Goal: Register for event/course: Sign up to attend an event or enroll in a course

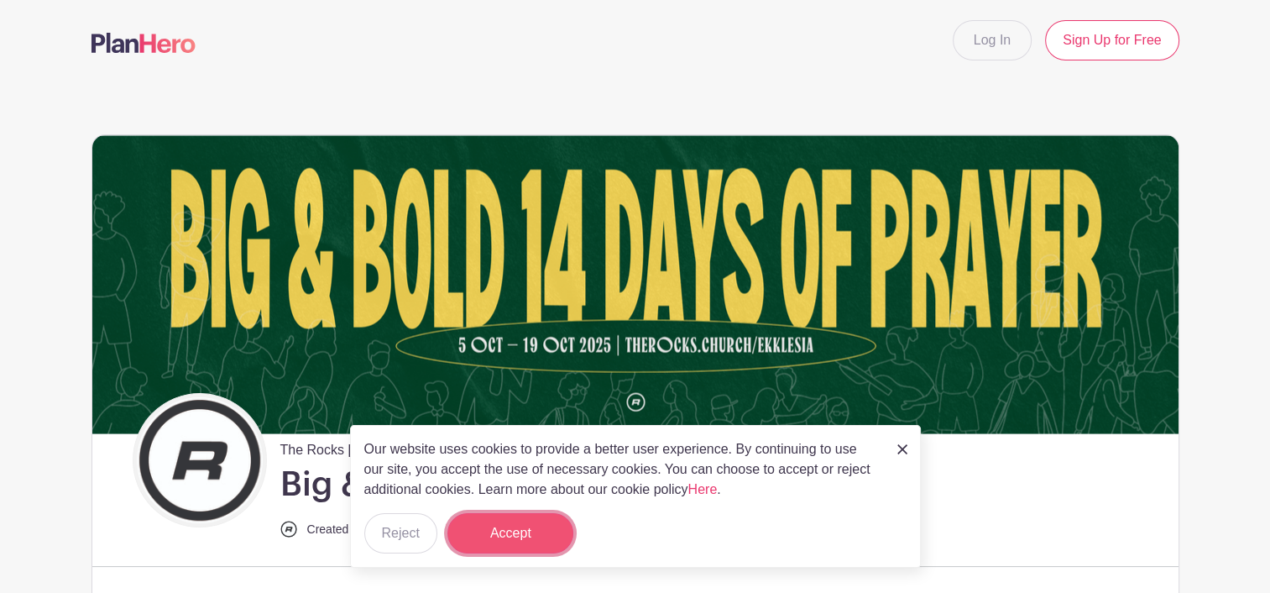
click at [520, 535] on button "Accept" at bounding box center [510, 533] width 126 height 40
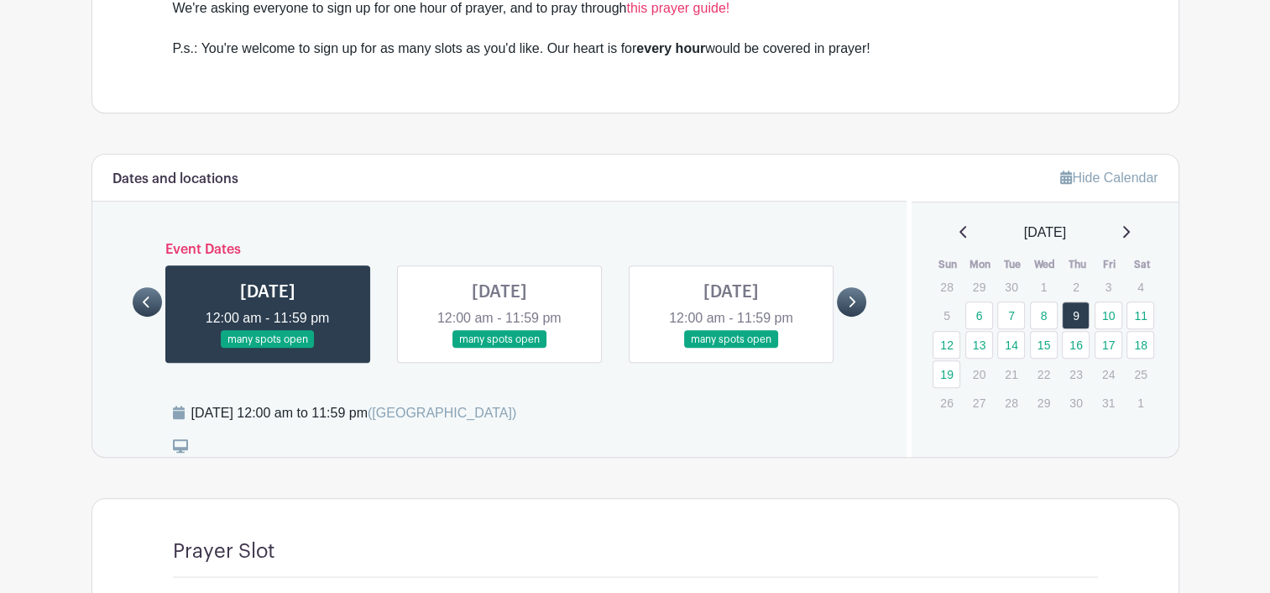
scroll to position [839, 0]
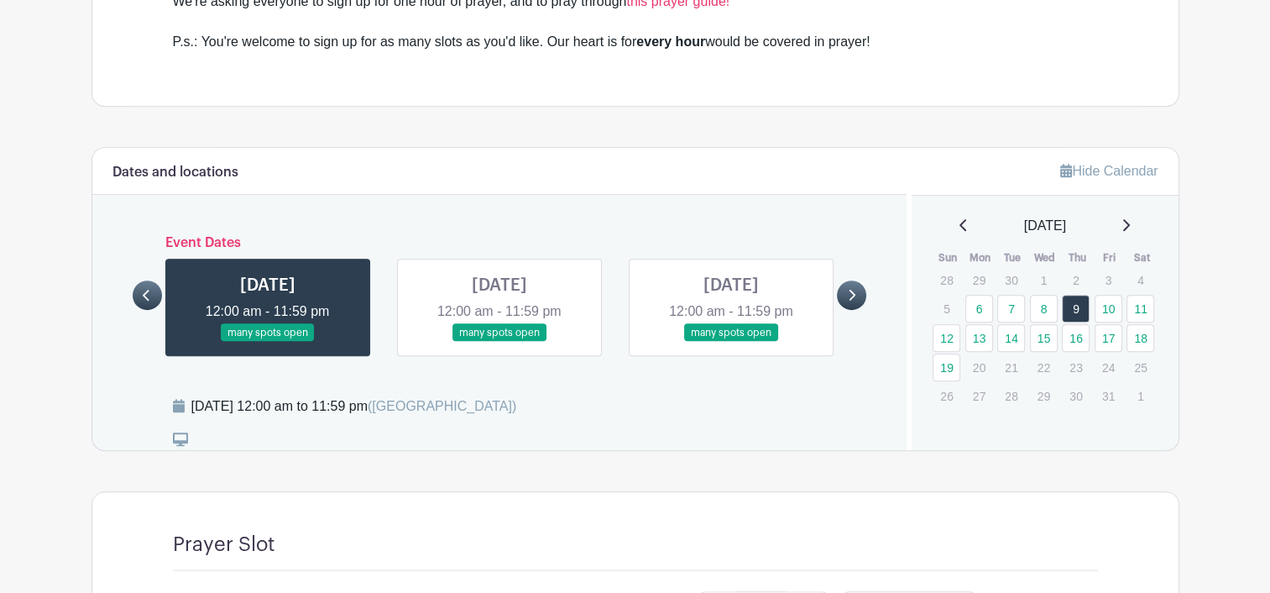
click at [499, 342] on link at bounding box center [499, 342] width 0 height 0
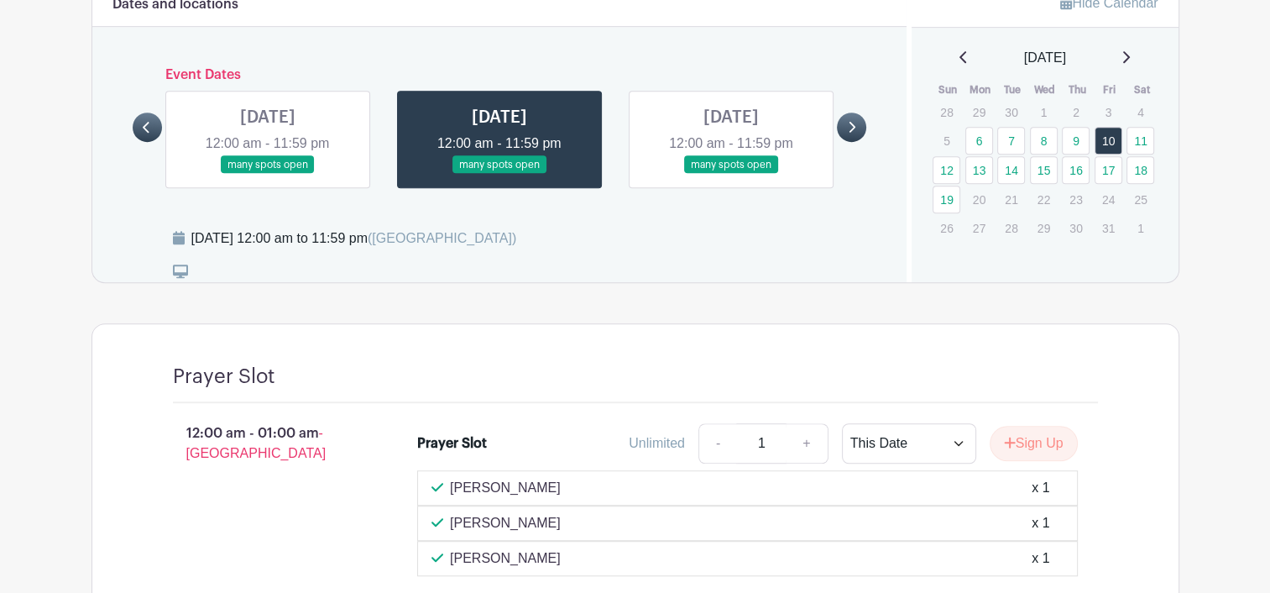
scroll to position [902, 0]
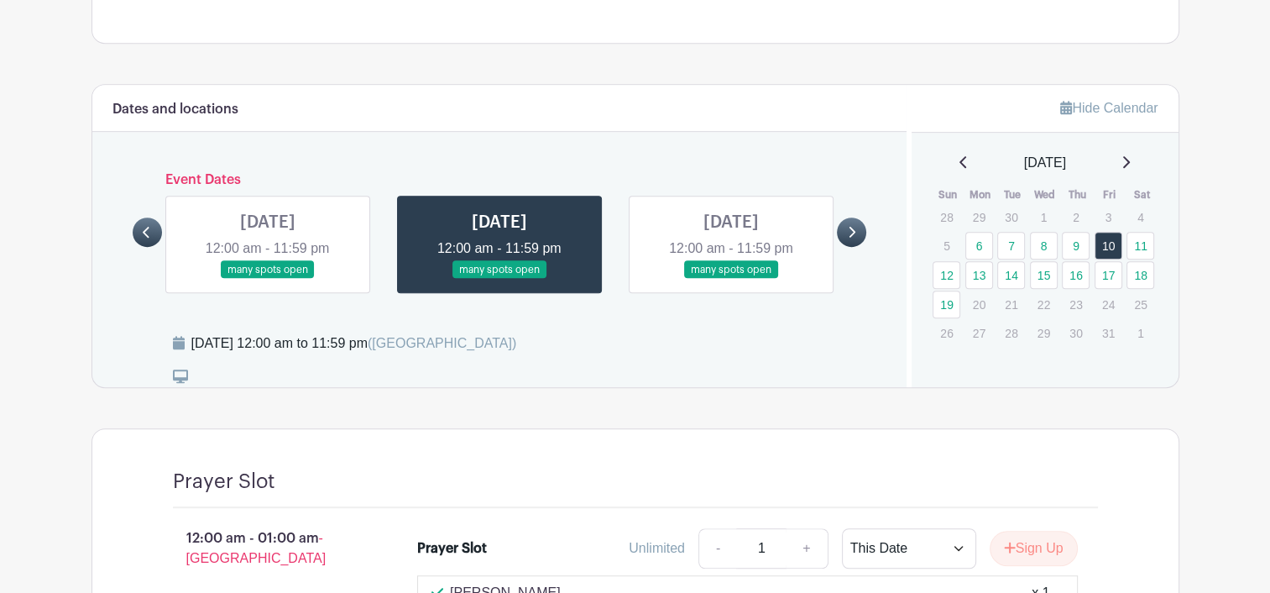
click at [499, 279] on link at bounding box center [499, 279] width 0 height 0
click at [268, 279] on link at bounding box center [268, 279] width 0 height 0
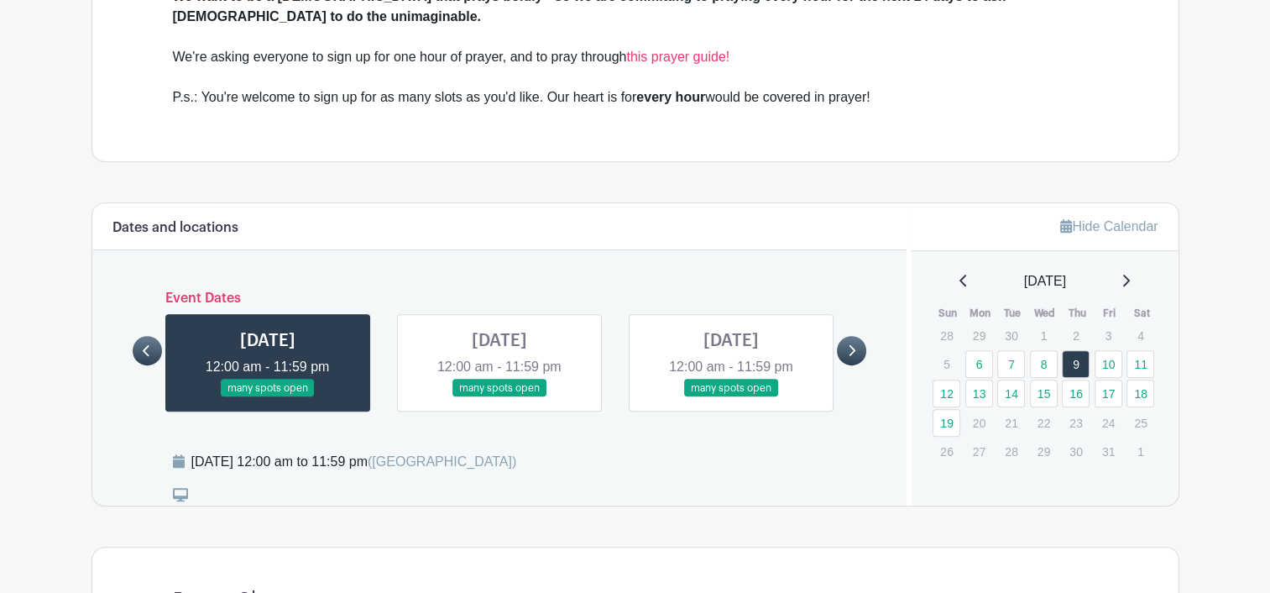
scroll to position [818, 0]
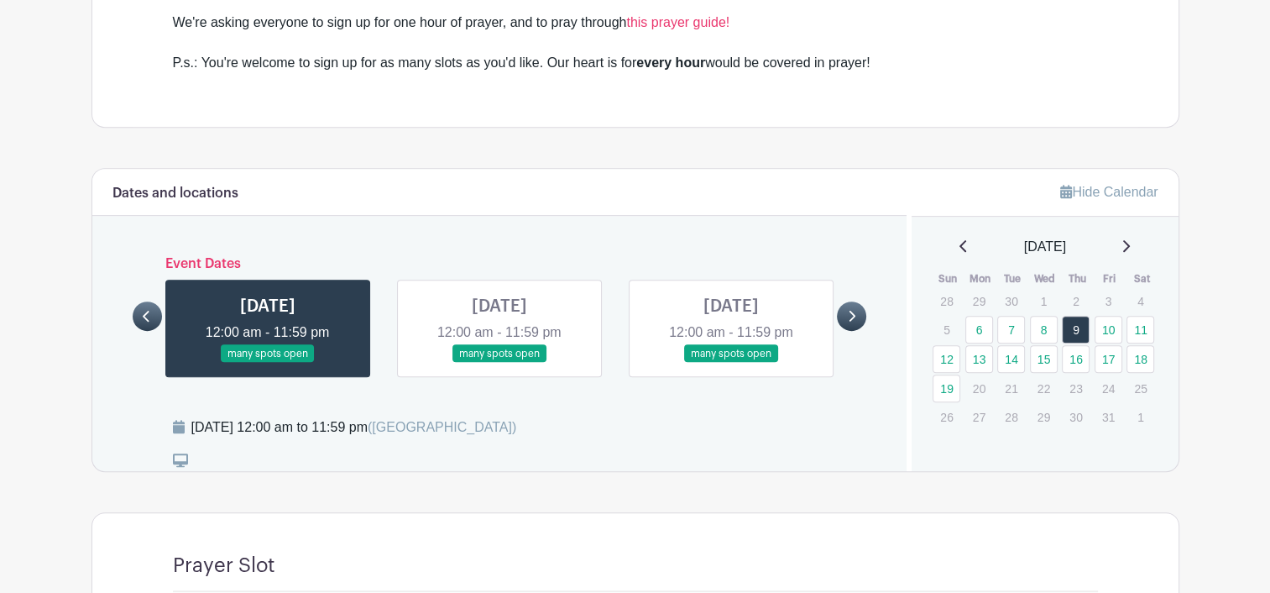
click at [499, 363] on link at bounding box center [499, 363] width 0 height 0
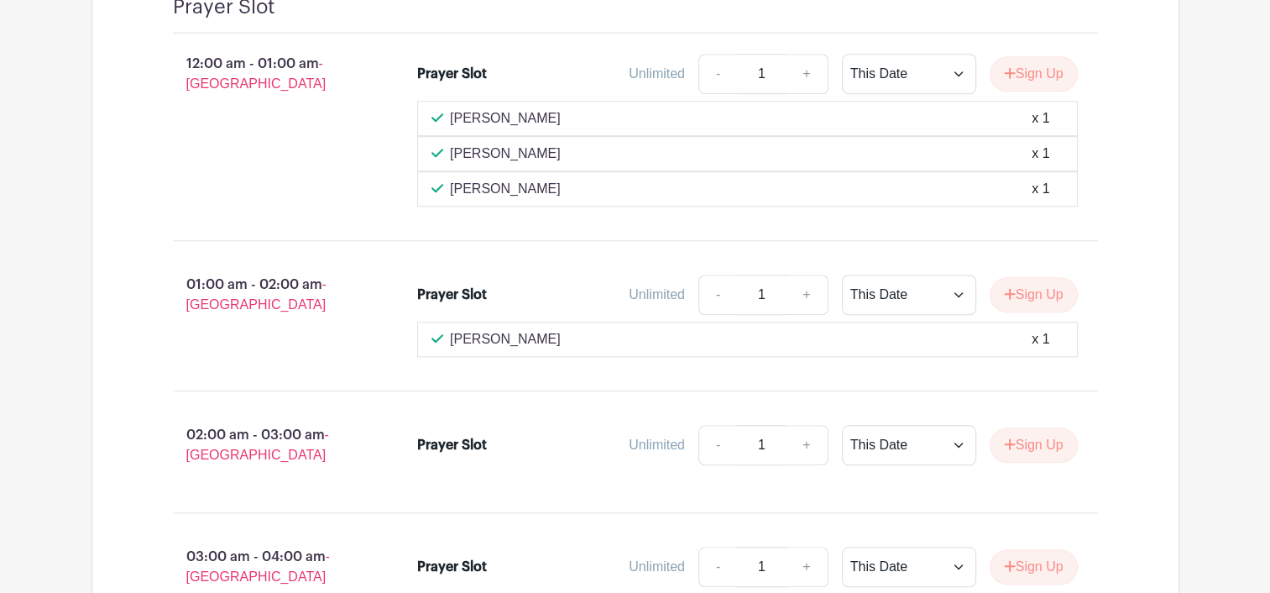
scroll to position [1406, 0]
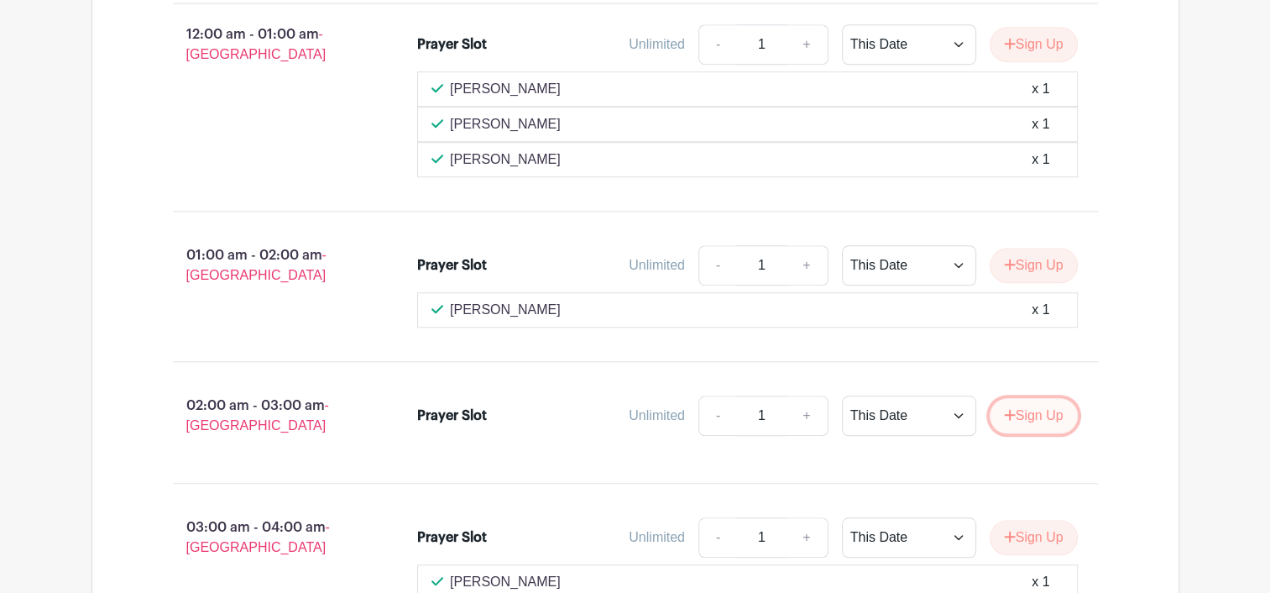
click at [1034, 398] on button "Sign Up" at bounding box center [1034, 415] width 88 height 35
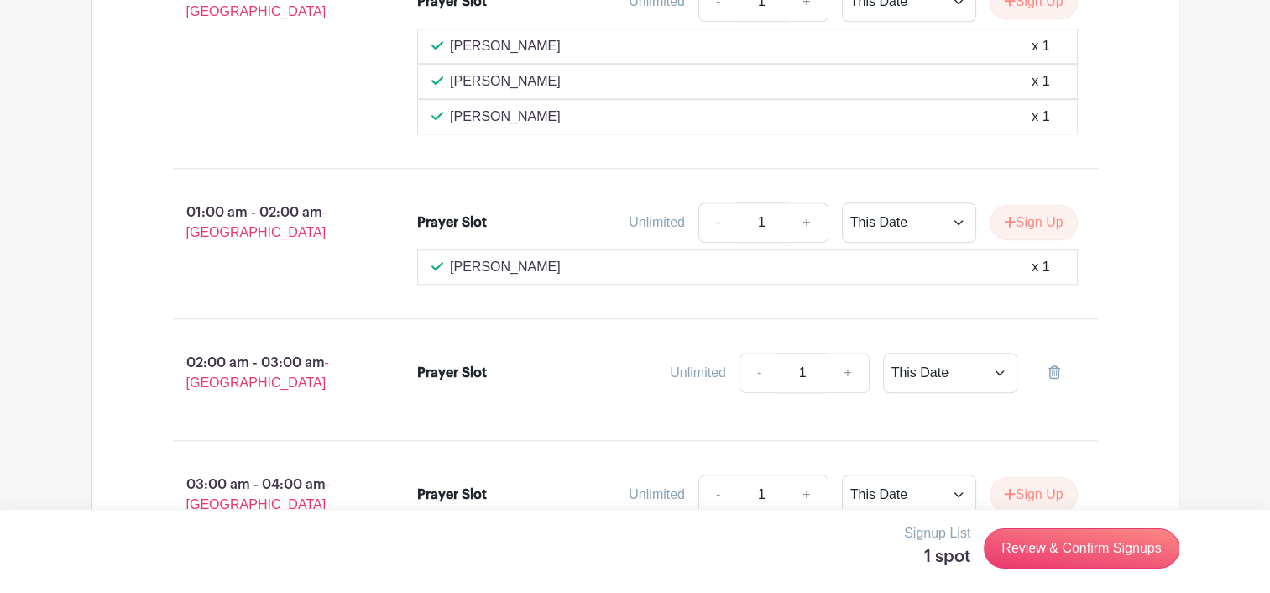
scroll to position [1490, 0]
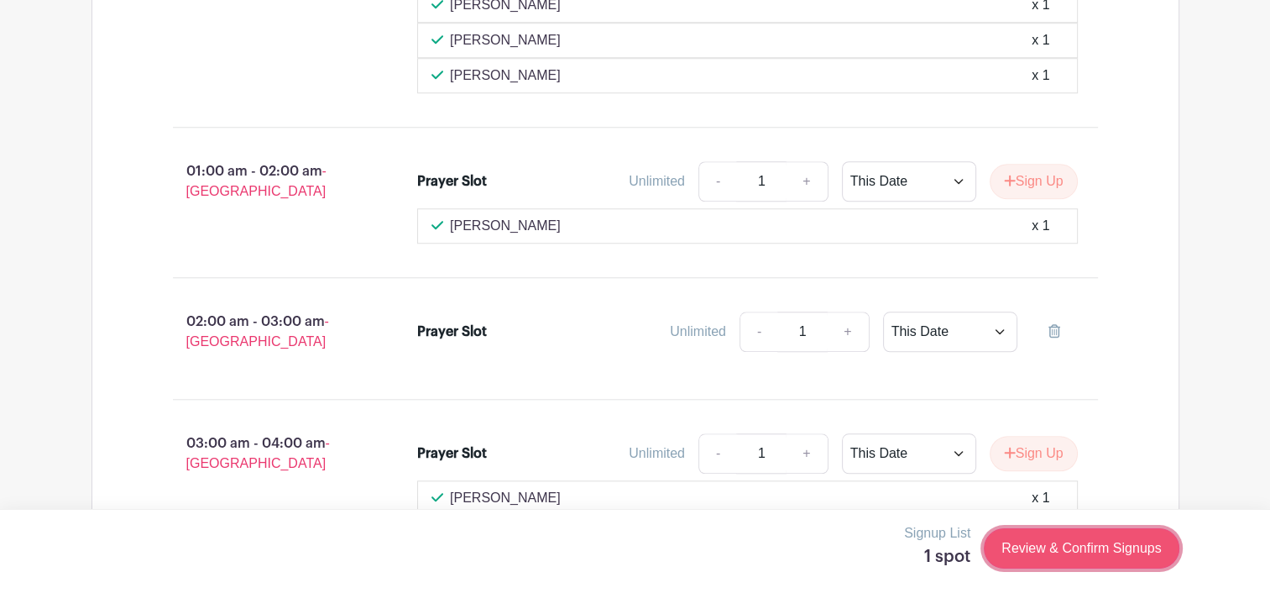
click at [1077, 545] on link "Review & Confirm Signups" at bounding box center [1081, 548] width 195 height 40
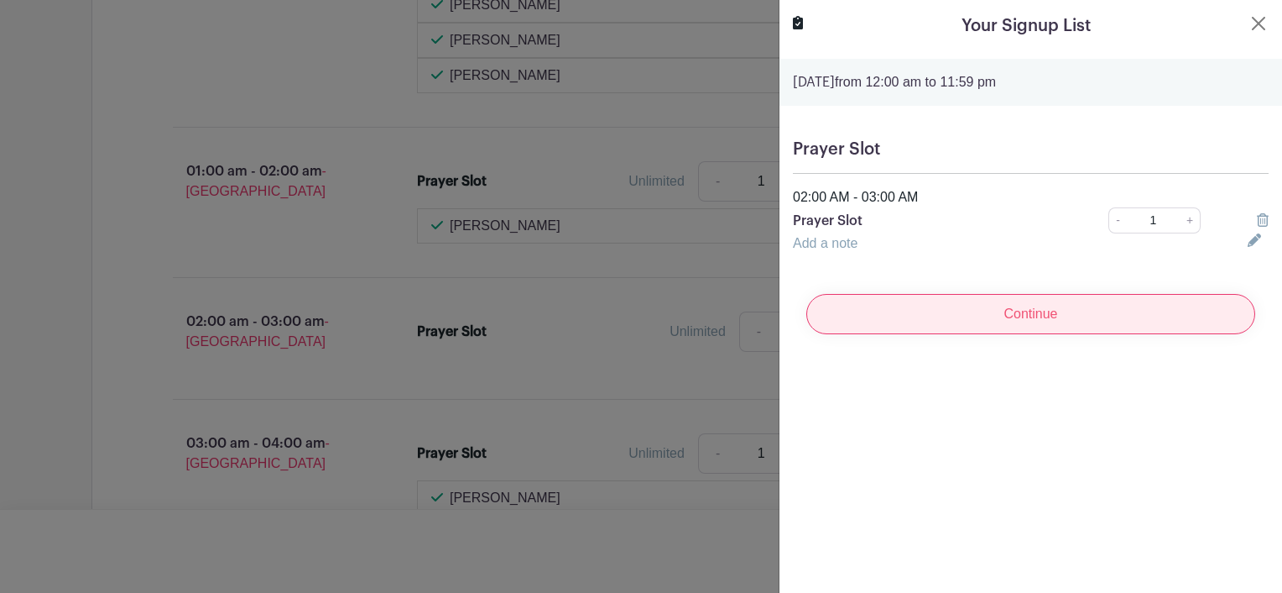
click at [1055, 316] on input "Continue" at bounding box center [1031, 314] width 449 height 40
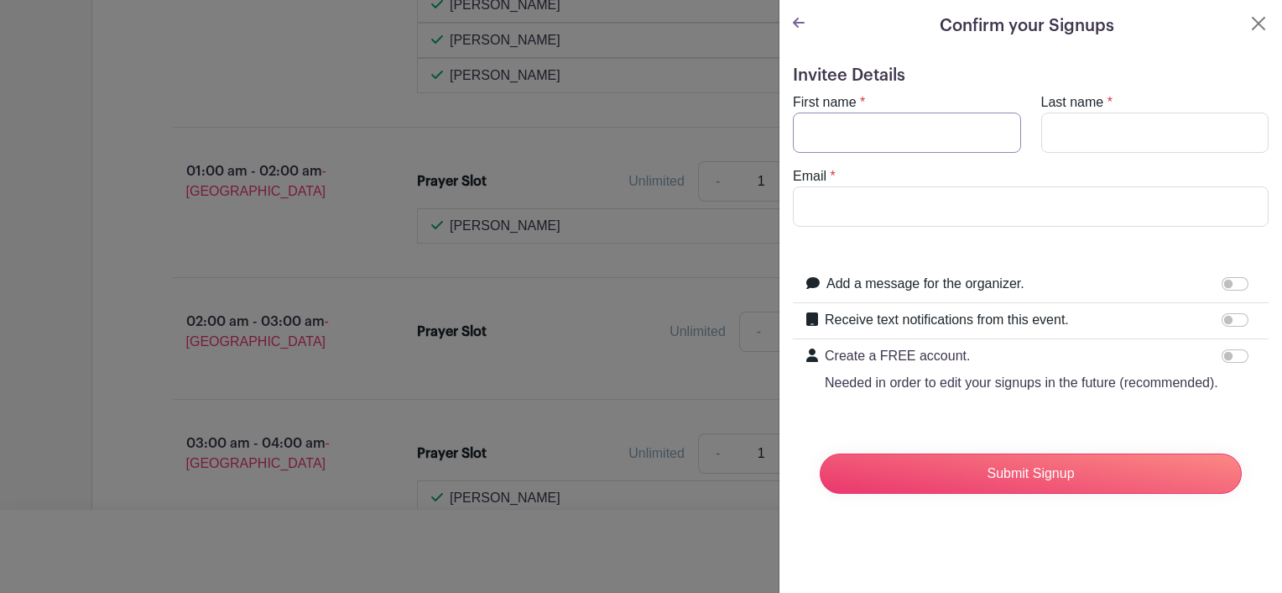
click at [902, 133] on input "First name" at bounding box center [907, 132] width 228 height 40
type input "Lusiana"
type input "Rokosugu"
type input "[EMAIL_ADDRESS][DOMAIN_NAME]"
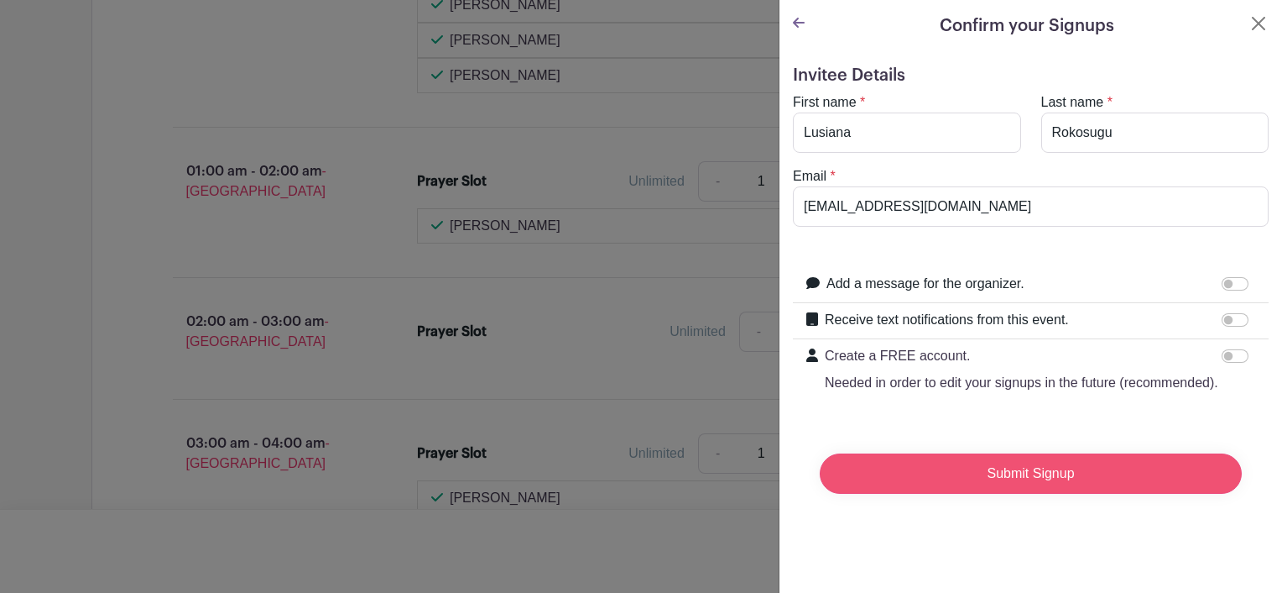
click at [1057, 494] on input "Submit Signup" at bounding box center [1031, 473] width 422 height 40
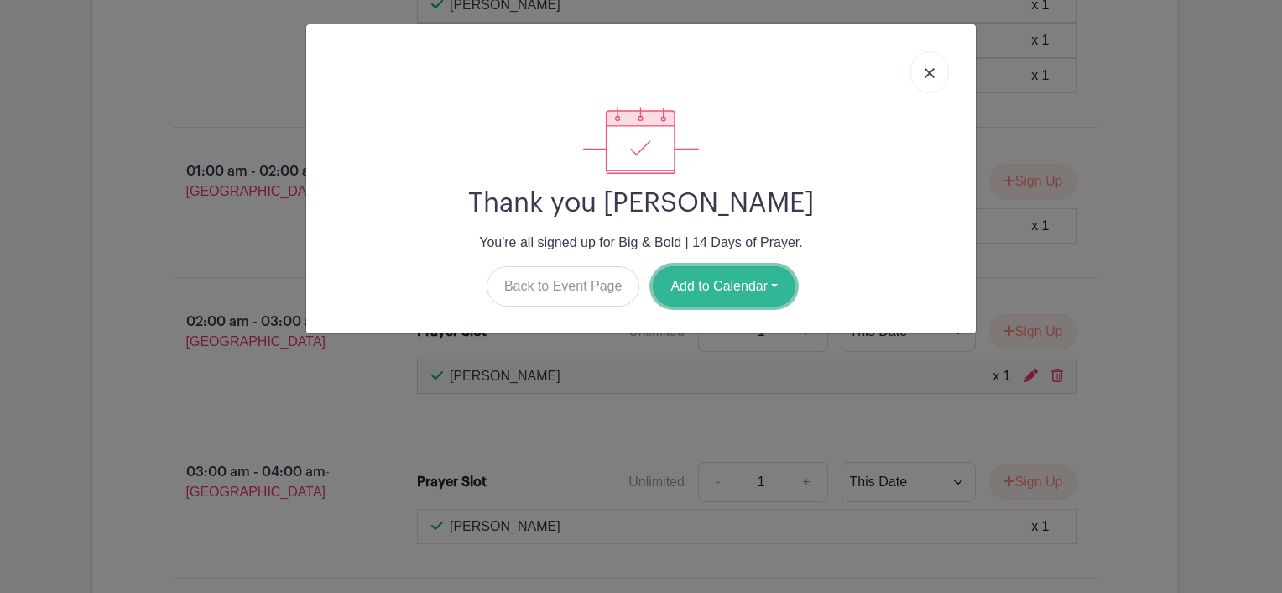
click at [708, 284] on button "Add to Calendar" at bounding box center [724, 286] width 143 height 40
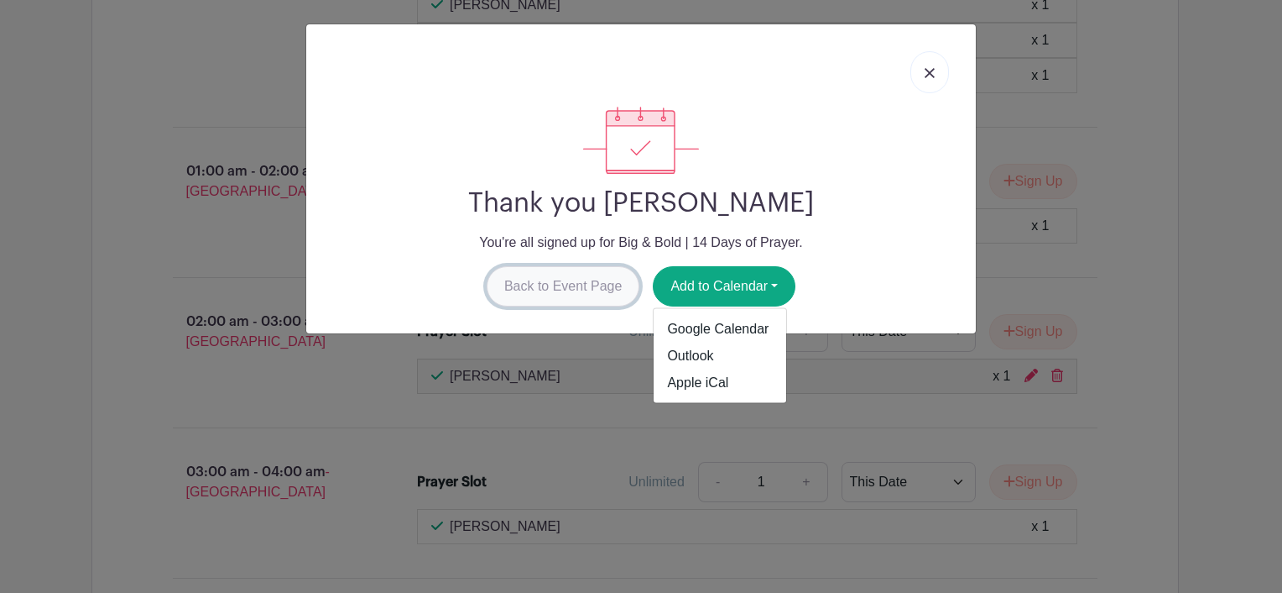
click at [554, 292] on link "Back to Event Page" at bounding box center [564, 286] width 154 height 40
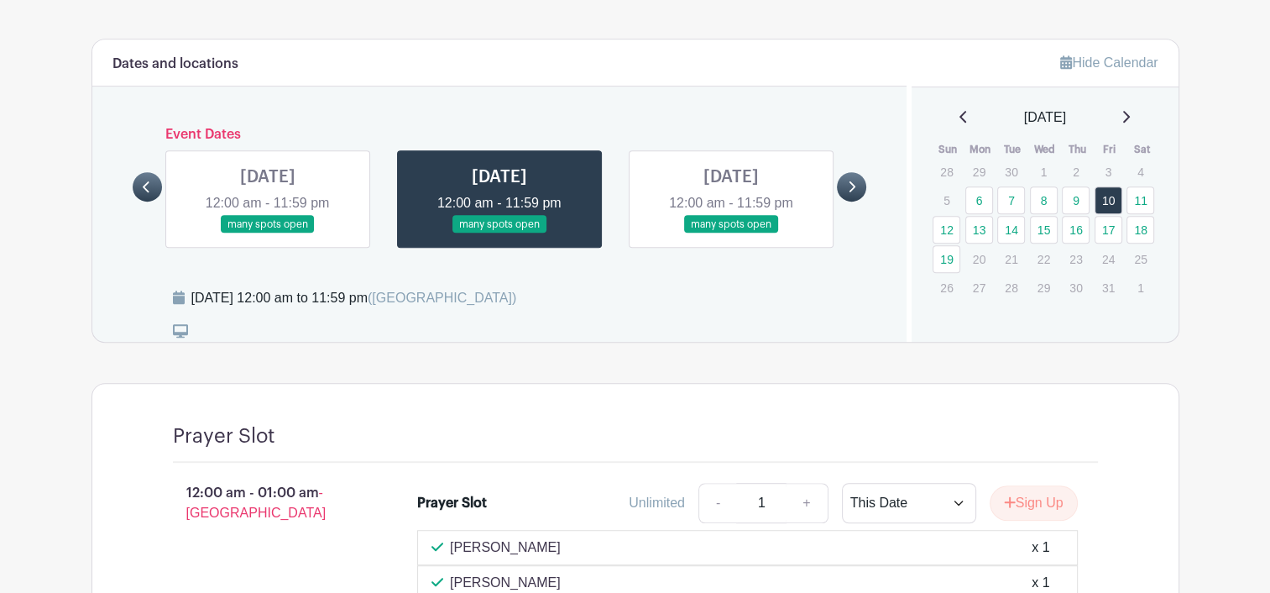
scroll to position [902, 0]
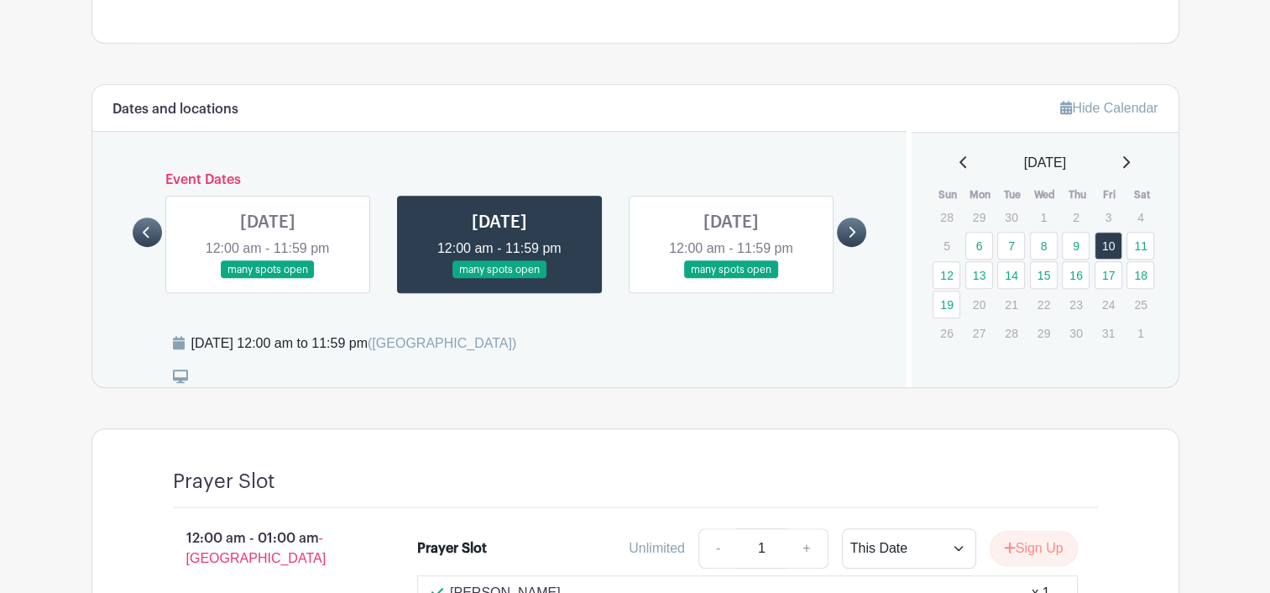
click at [731, 279] on link at bounding box center [731, 279] width 0 height 0
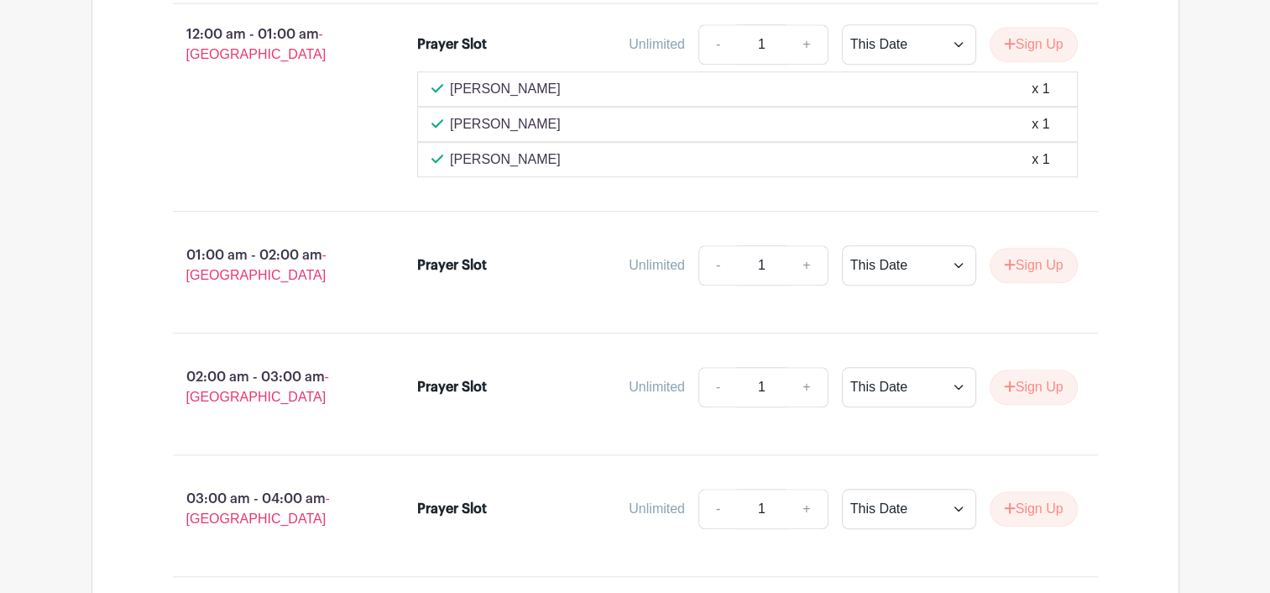
scroll to position [1490, 0]
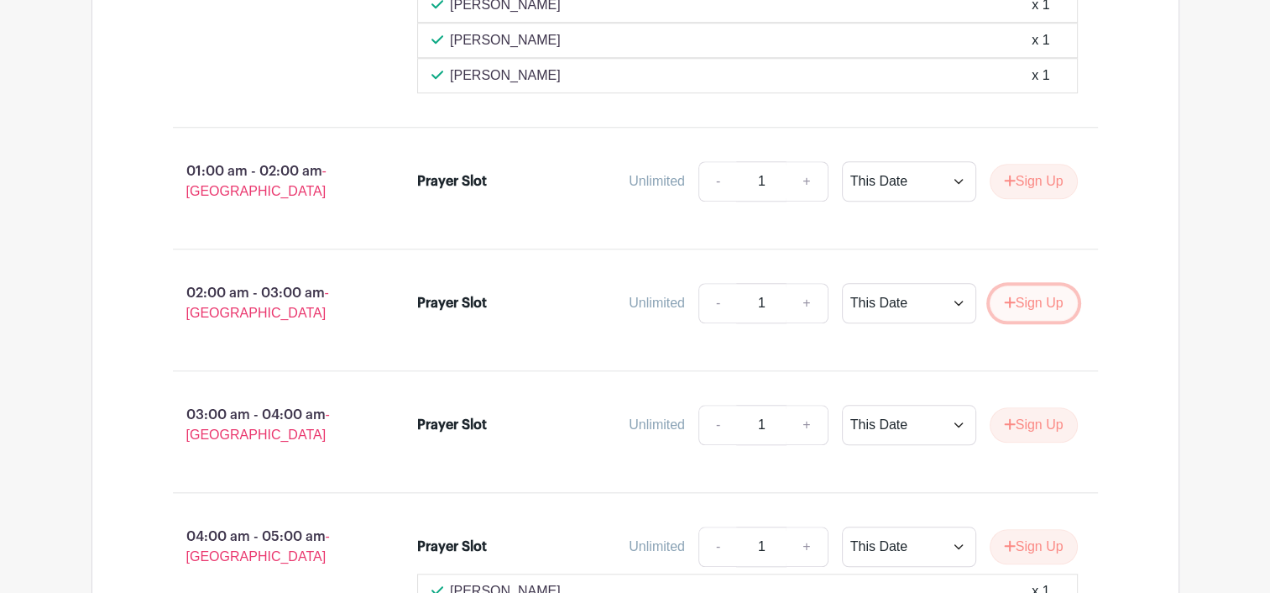
click at [1028, 285] on button "Sign Up" at bounding box center [1034, 302] width 88 height 35
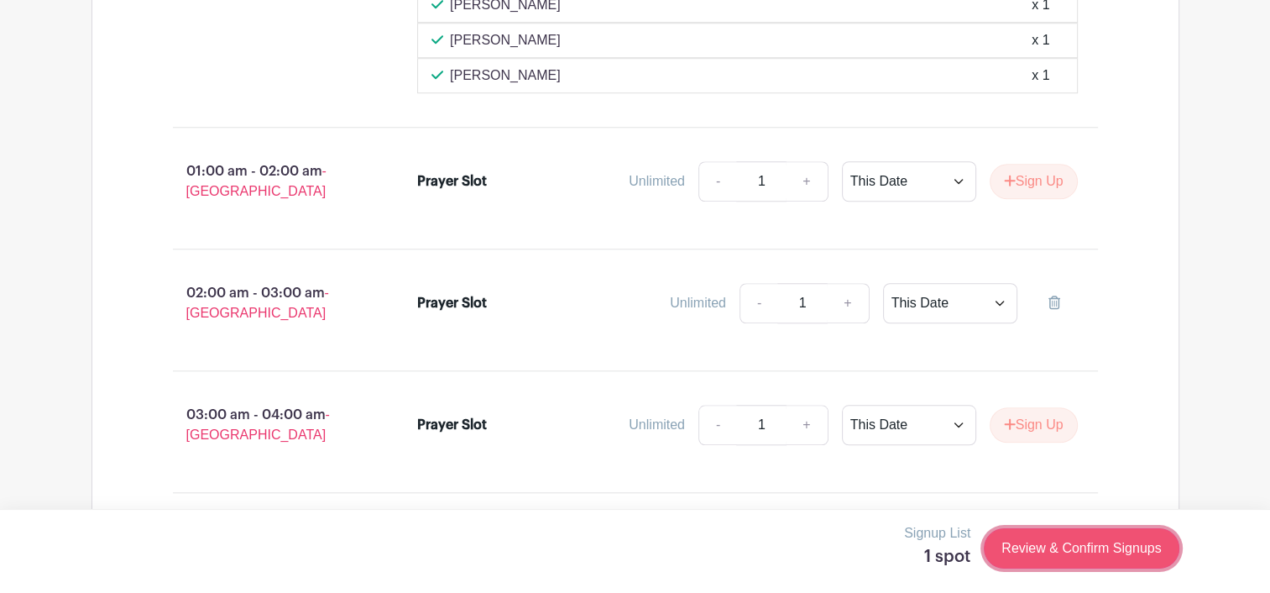
click at [1100, 546] on link "Review & Confirm Signups" at bounding box center [1081, 548] width 195 height 40
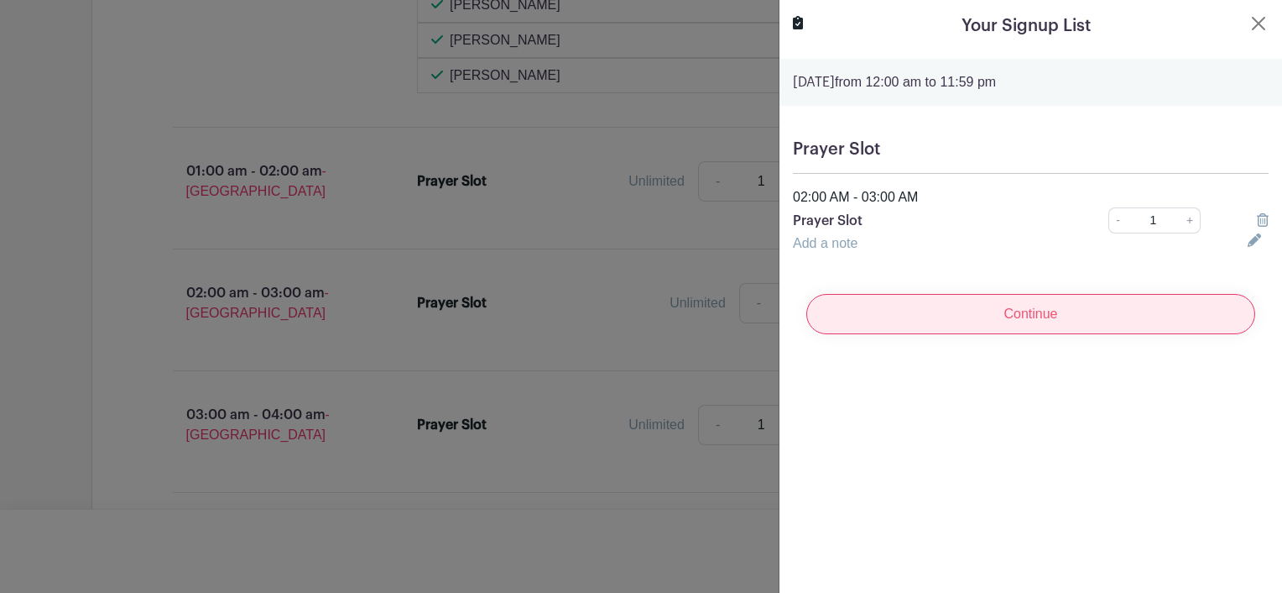
click at [1033, 320] on input "Continue" at bounding box center [1031, 314] width 449 height 40
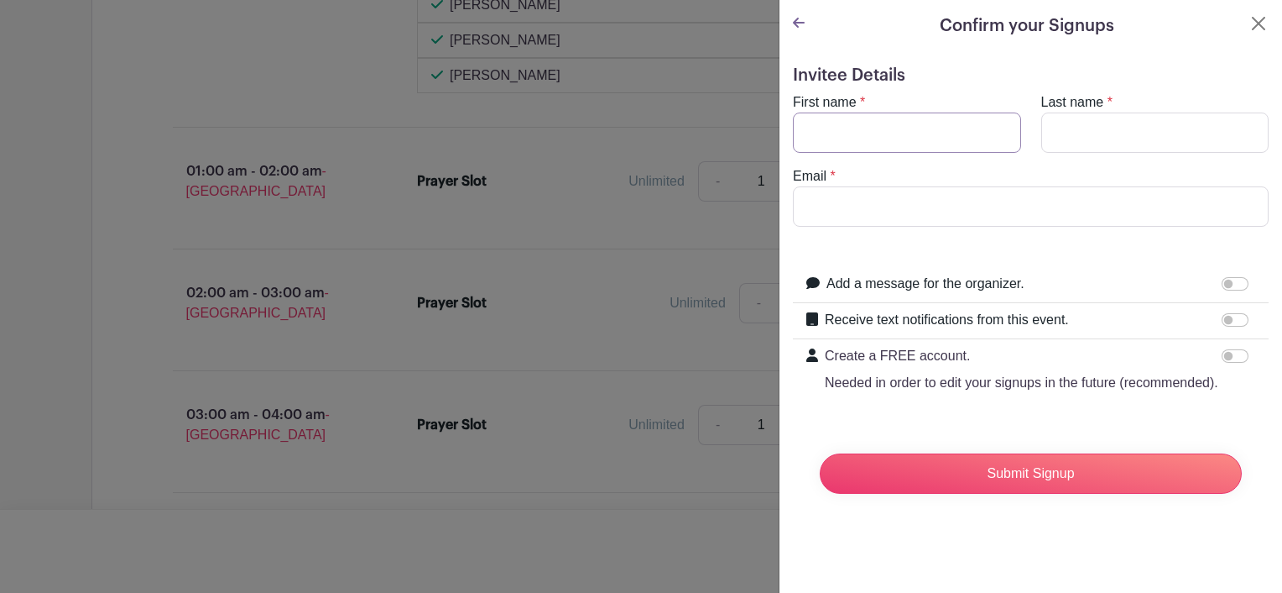
click at [868, 135] on input "First name" at bounding box center [907, 132] width 228 height 40
type input "Lusiana"
type input "Rokosugu"
type input "[EMAIL_ADDRESS][DOMAIN_NAME]"
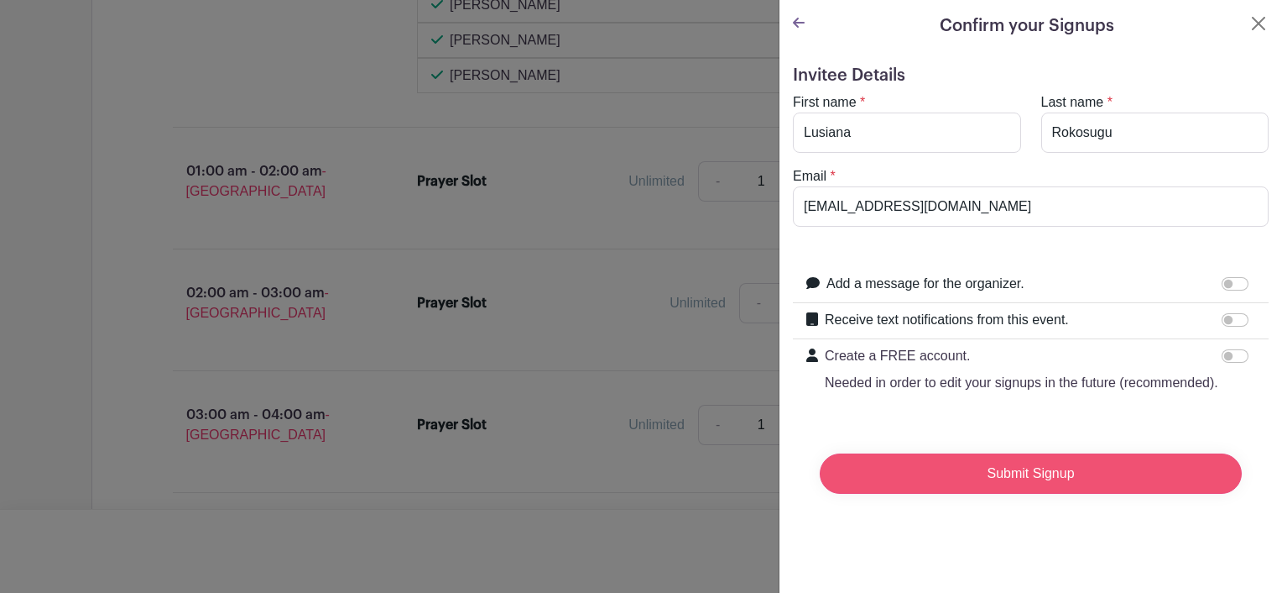
click at [1099, 488] on input "Submit Signup" at bounding box center [1031, 473] width 422 height 40
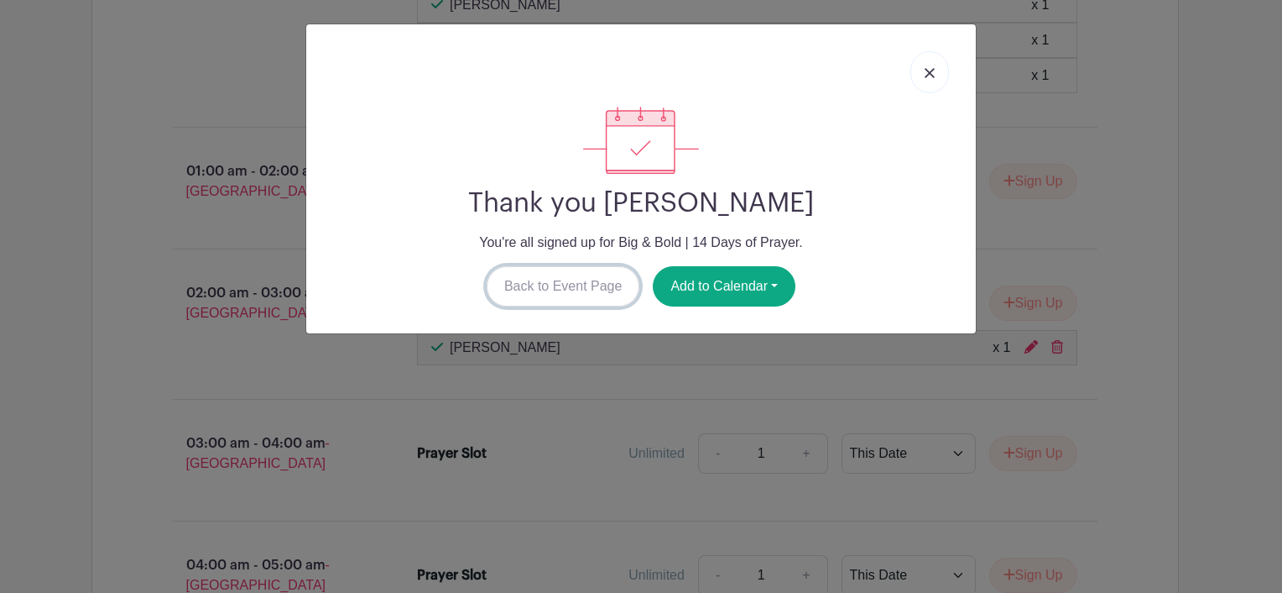
click at [578, 288] on link "Back to Event Page" at bounding box center [564, 286] width 154 height 40
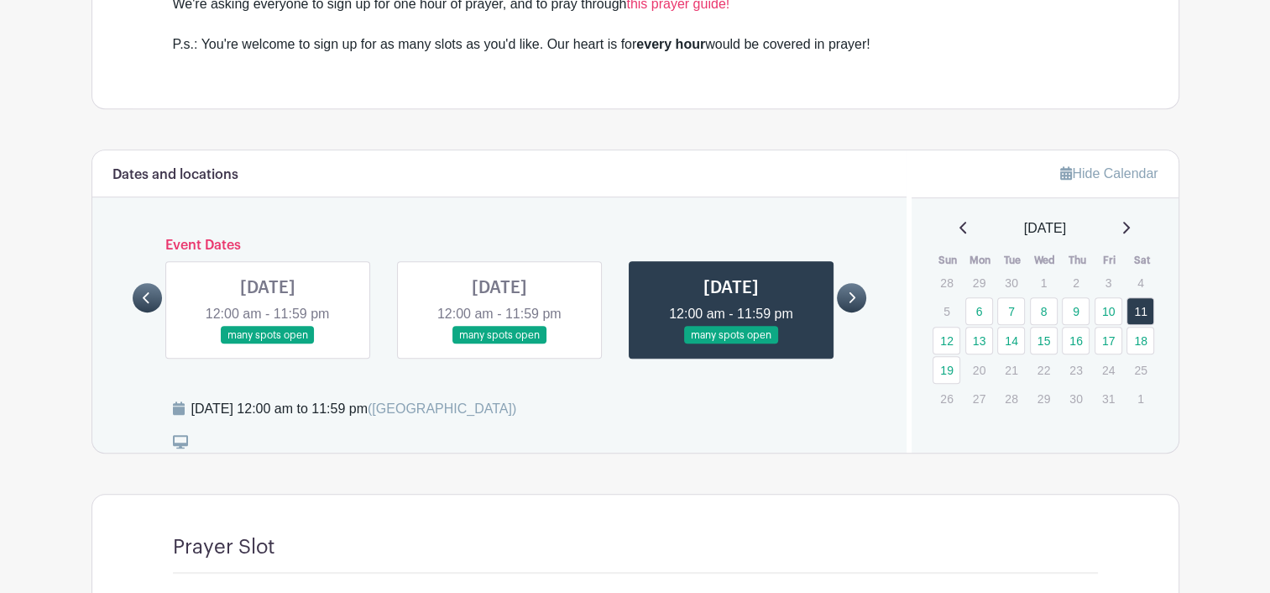
scroll to position [818, 0]
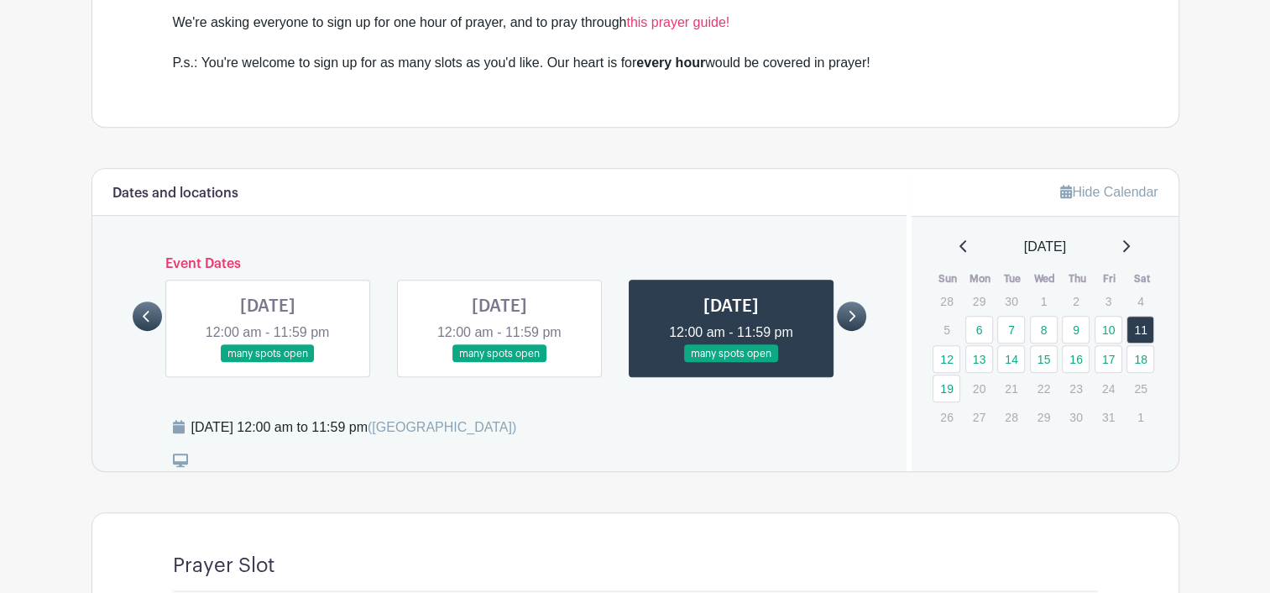
click at [854, 310] on icon at bounding box center [852, 316] width 8 height 13
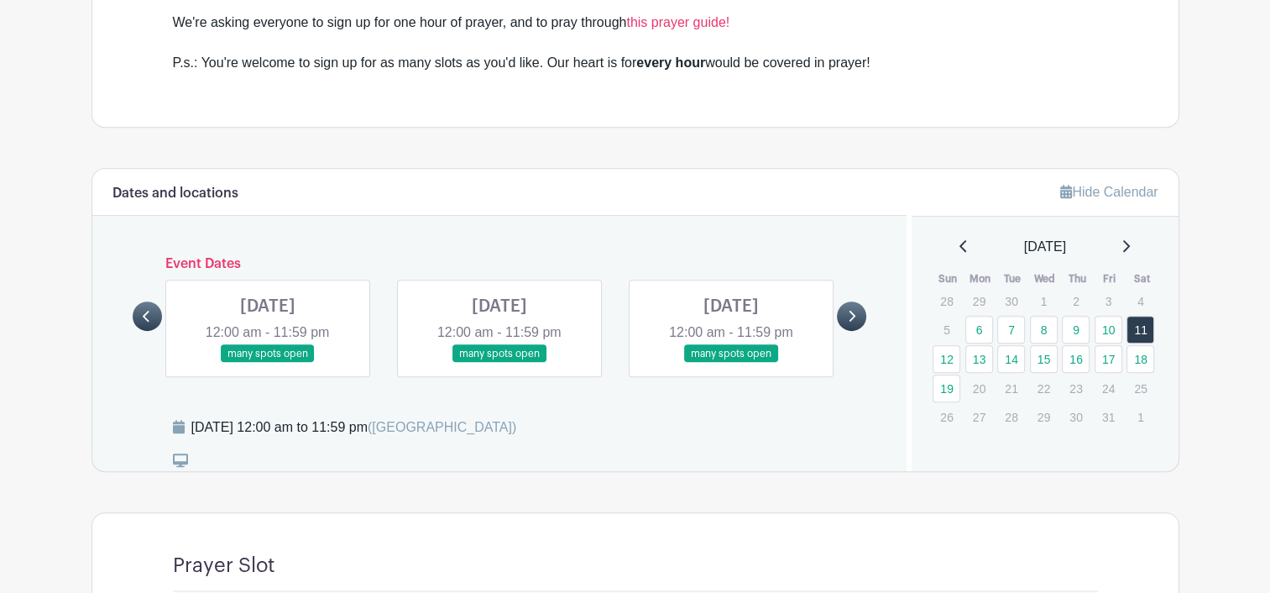
click at [499, 363] on link at bounding box center [499, 363] width 0 height 0
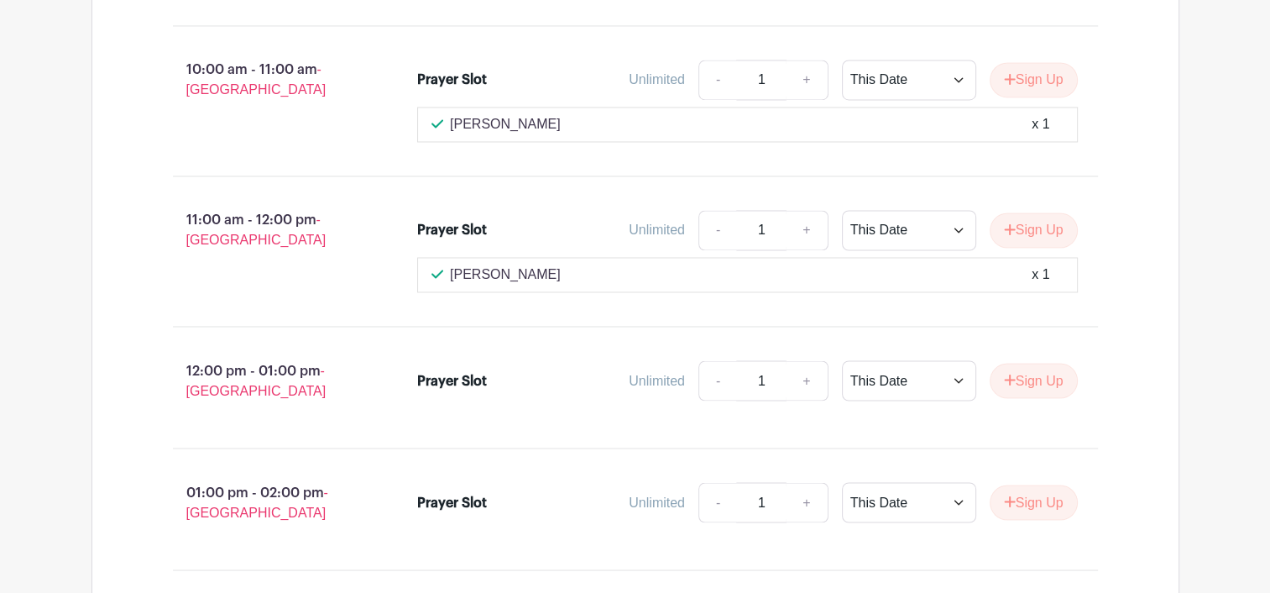
scroll to position [2833, 0]
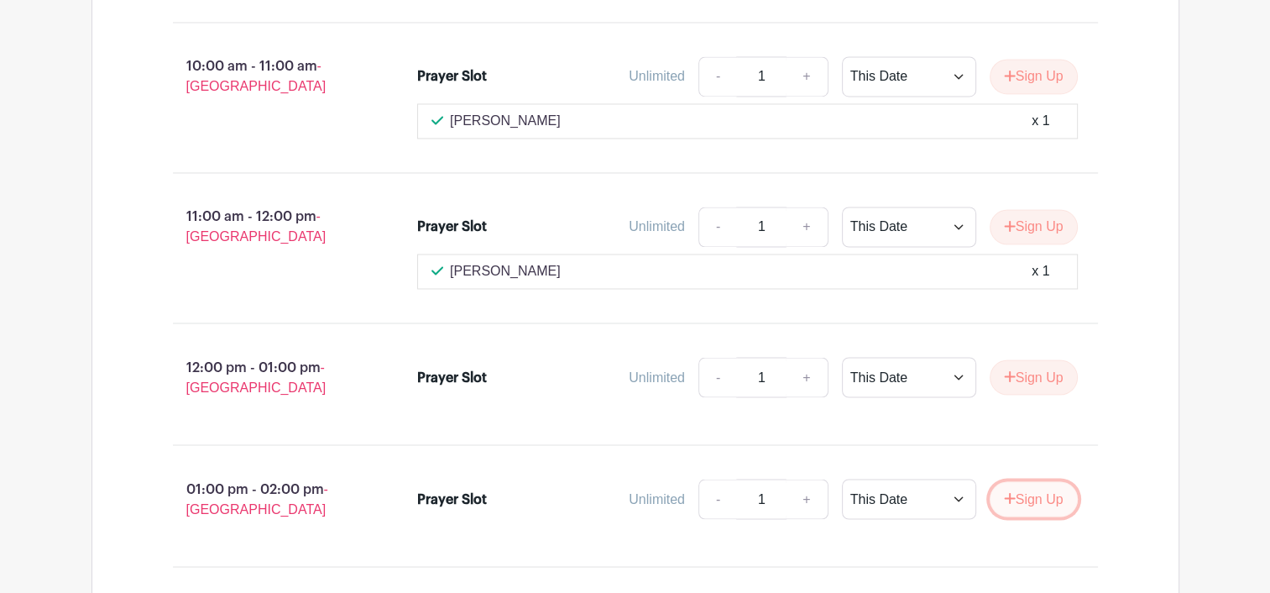
click at [1028, 481] on button "Sign Up" at bounding box center [1034, 498] width 88 height 35
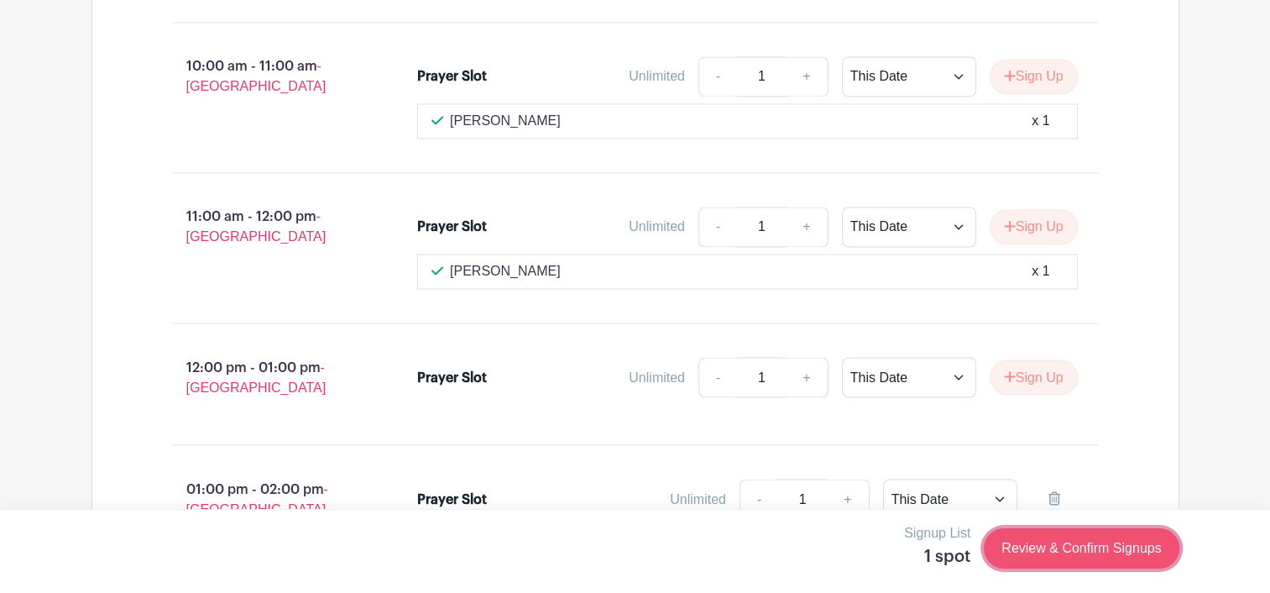
click at [1077, 546] on link "Review & Confirm Signups" at bounding box center [1081, 548] width 195 height 40
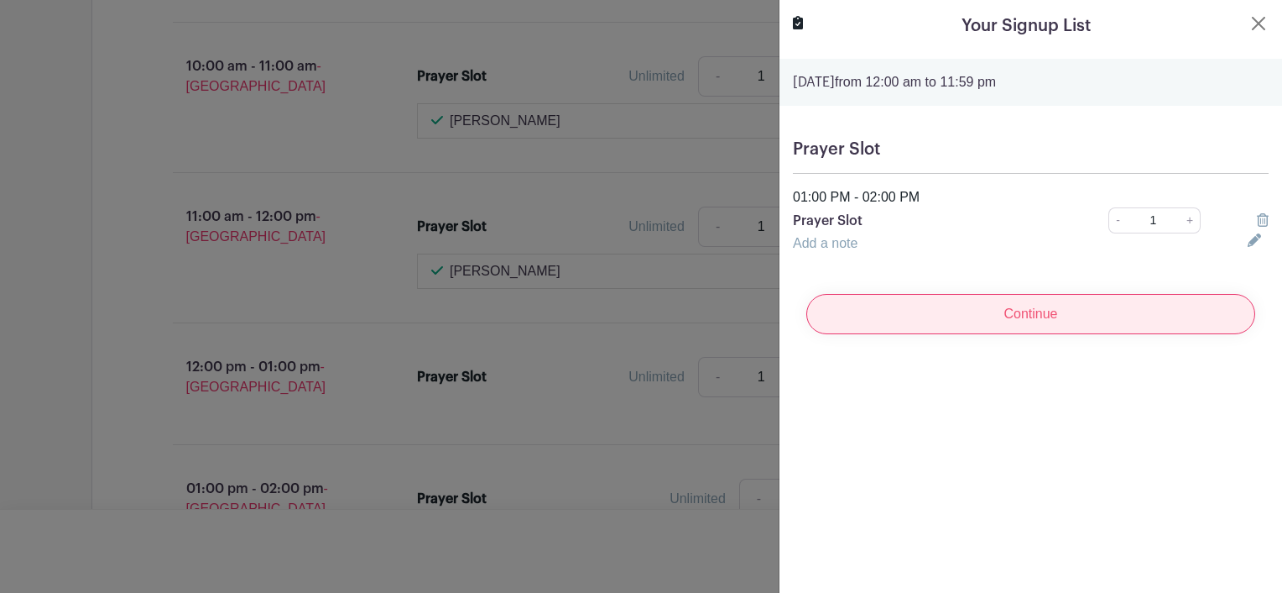
click at [1031, 322] on input "Continue" at bounding box center [1031, 314] width 449 height 40
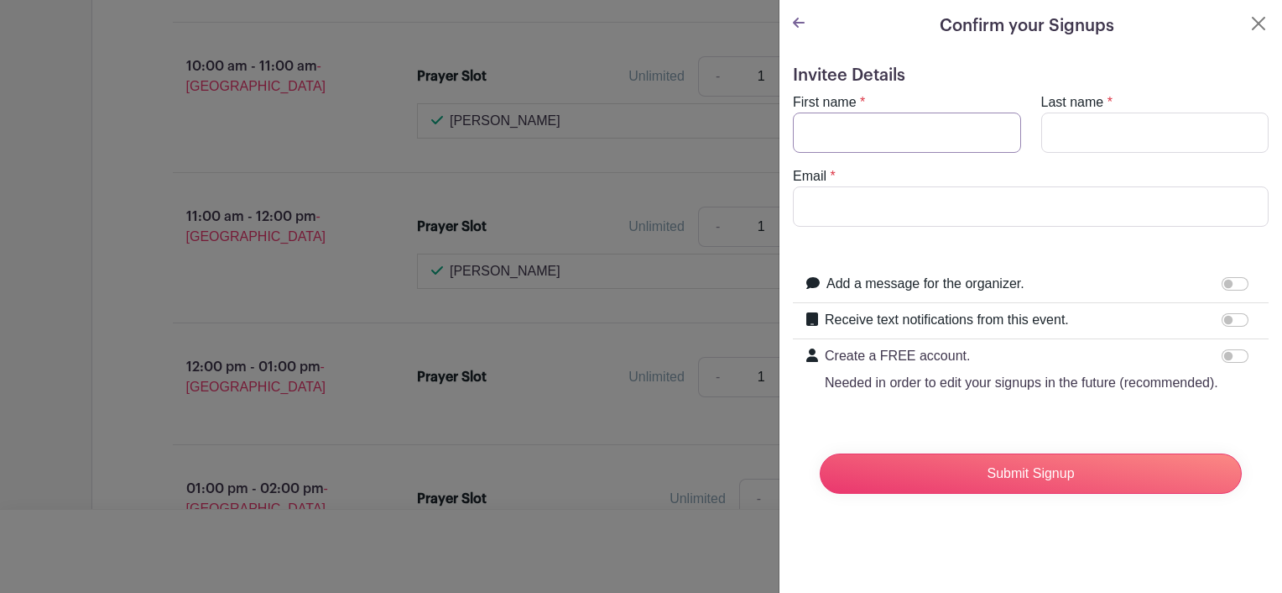
click at [843, 133] on input "First name" at bounding box center [907, 132] width 228 height 40
type input "Lusiana"
type input "Rokosugu"
type input "[EMAIL_ADDRESS][DOMAIN_NAME]"
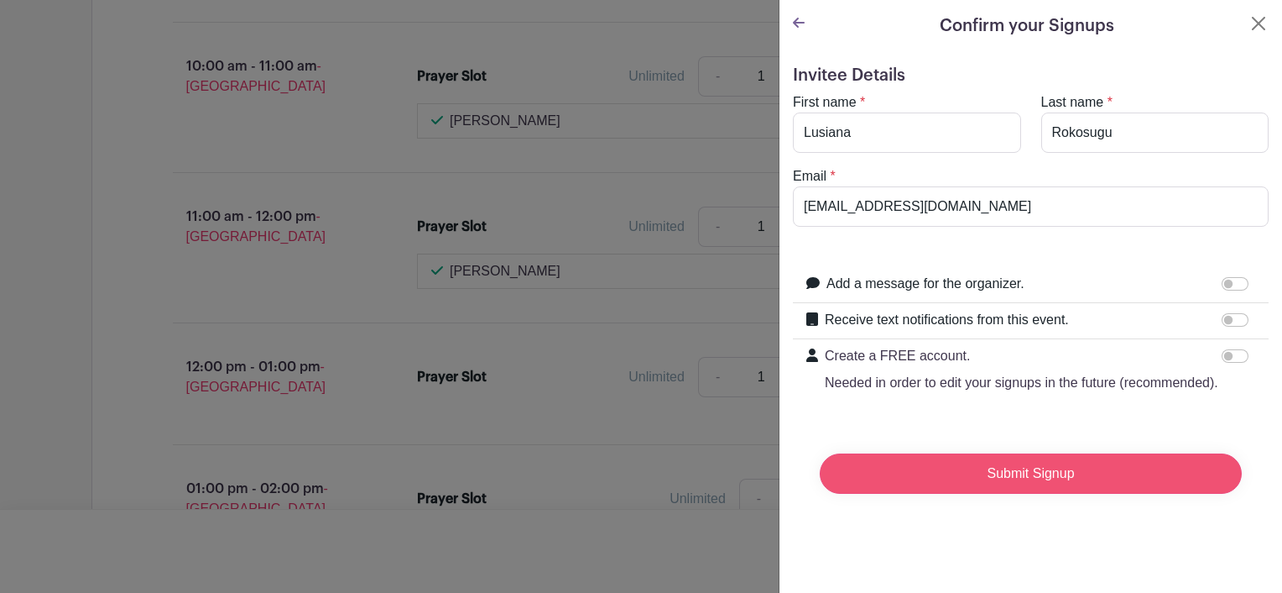
click at [1064, 488] on input "Submit Signup" at bounding box center [1031, 473] width 422 height 40
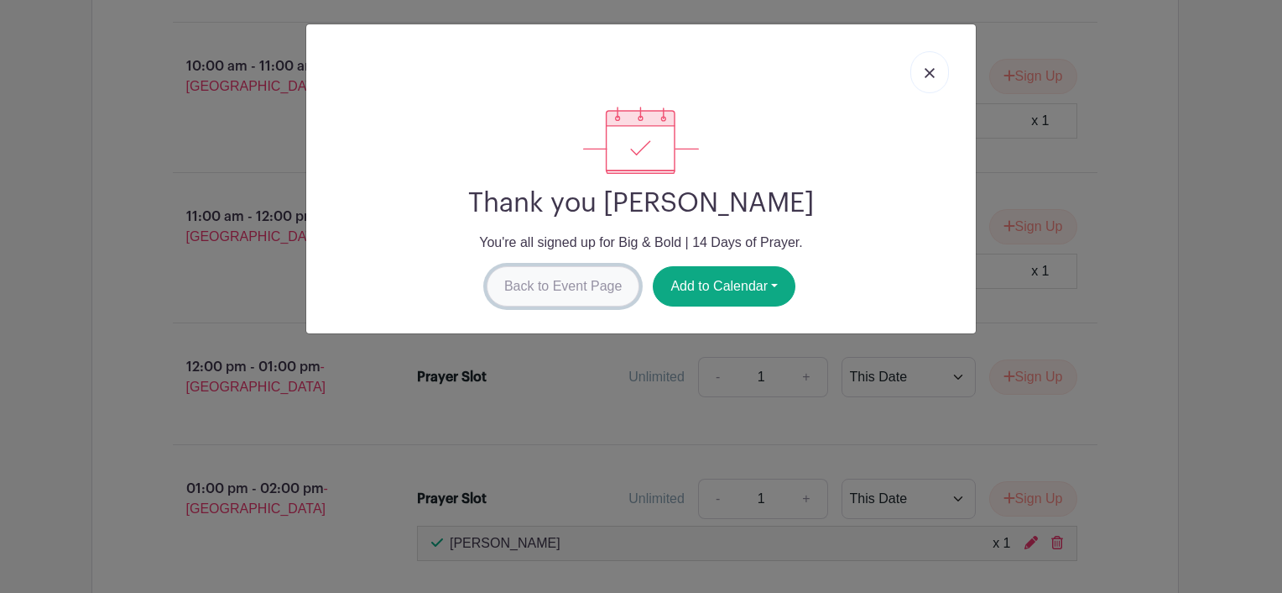
click at [561, 289] on link "Back to Event Page" at bounding box center [564, 286] width 154 height 40
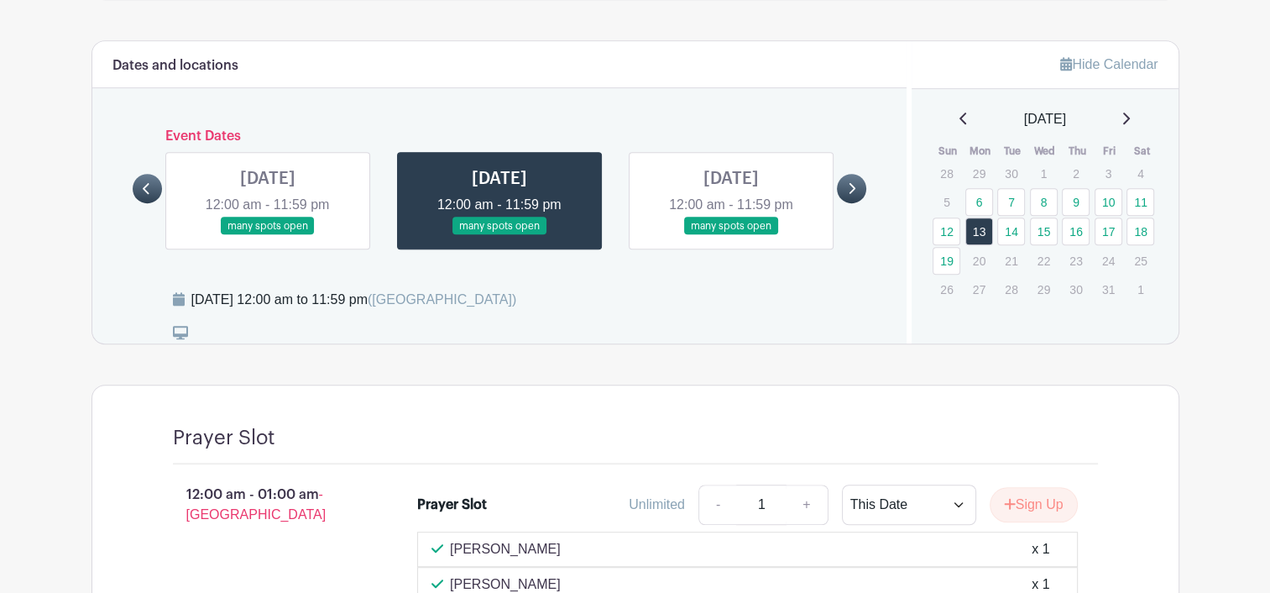
scroll to position [902, 0]
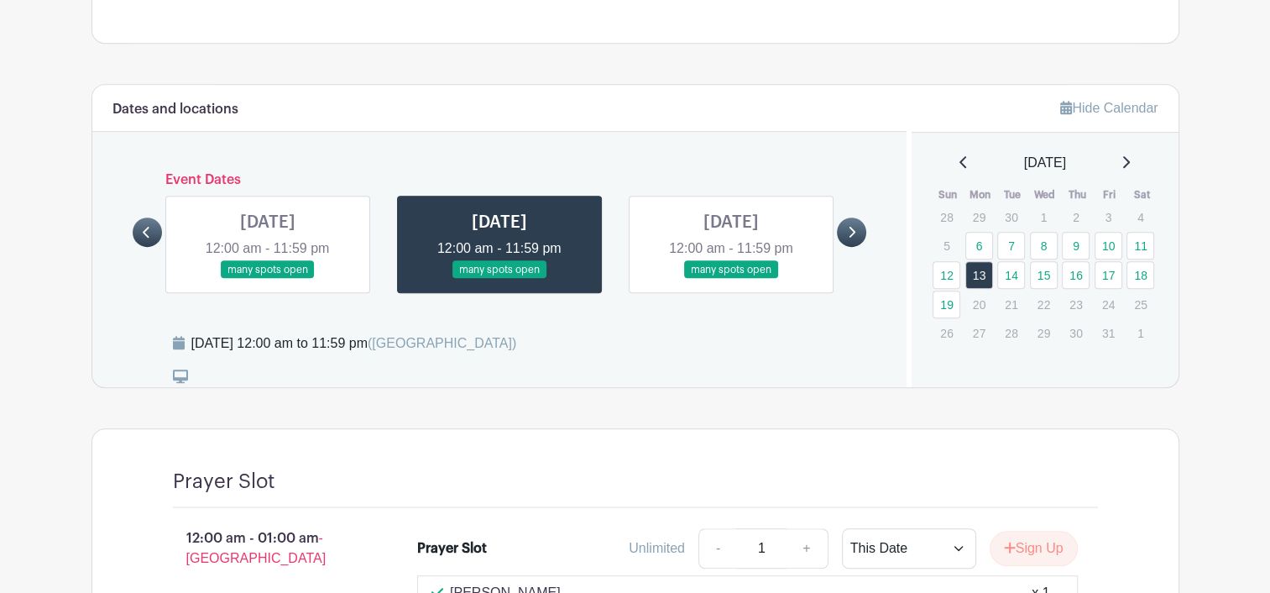
click at [731, 279] on link at bounding box center [731, 279] width 0 height 0
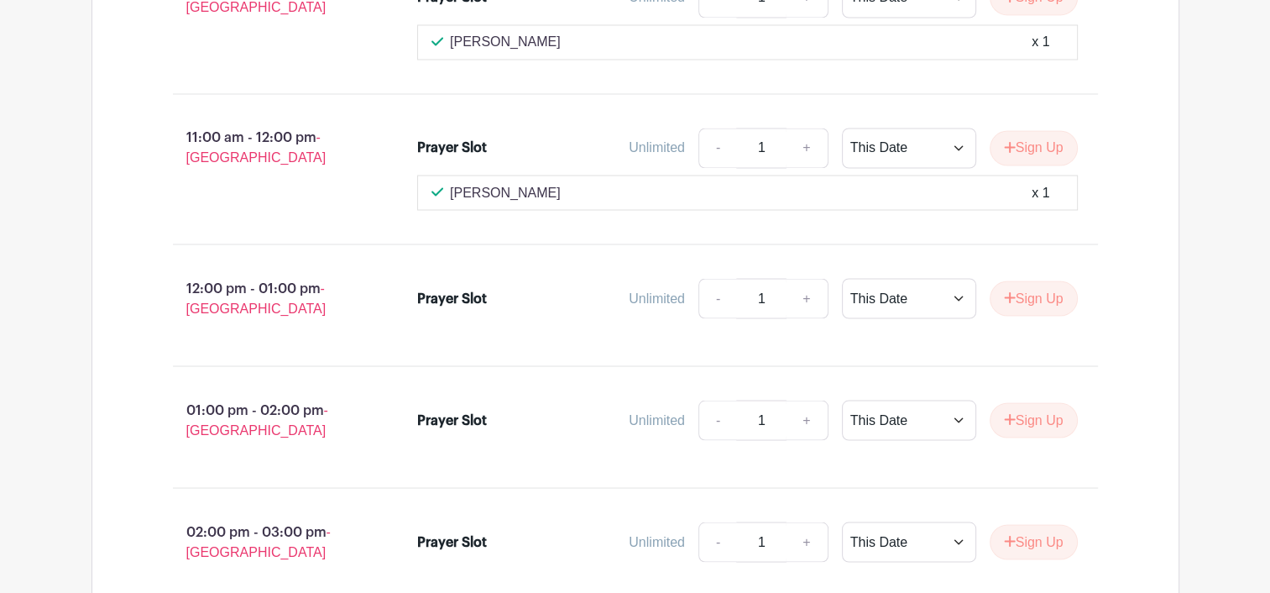
scroll to position [3084, 0]
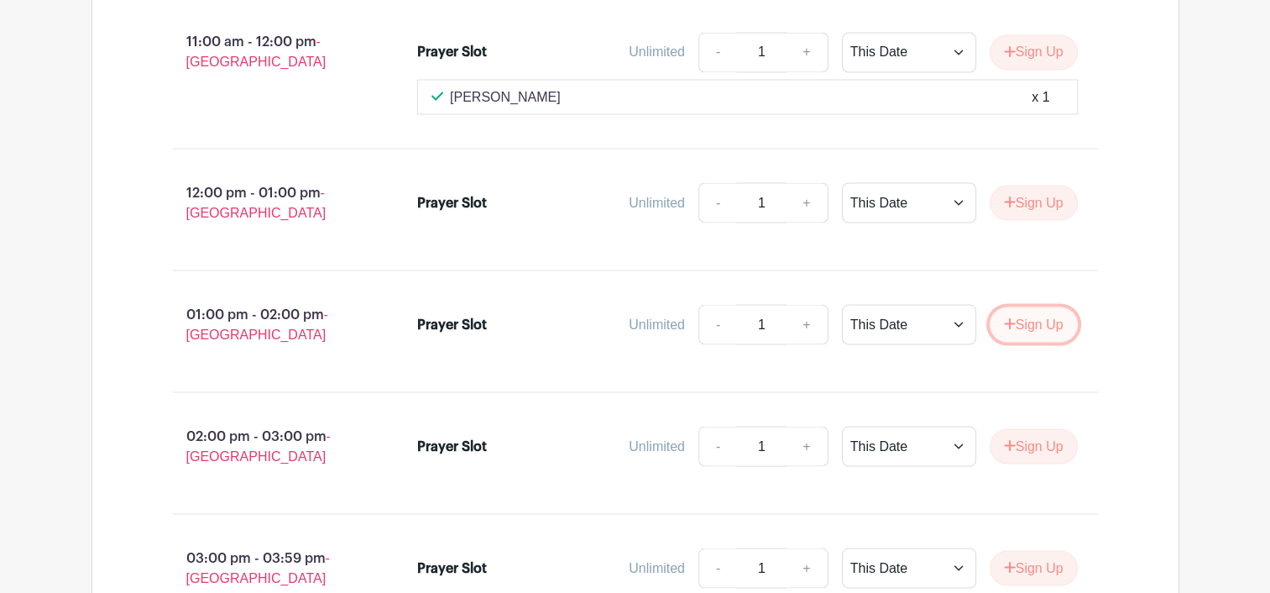
click at [1047, 306] on button "Sign Up" at bounding box center [1034, 323] width 88 height 35
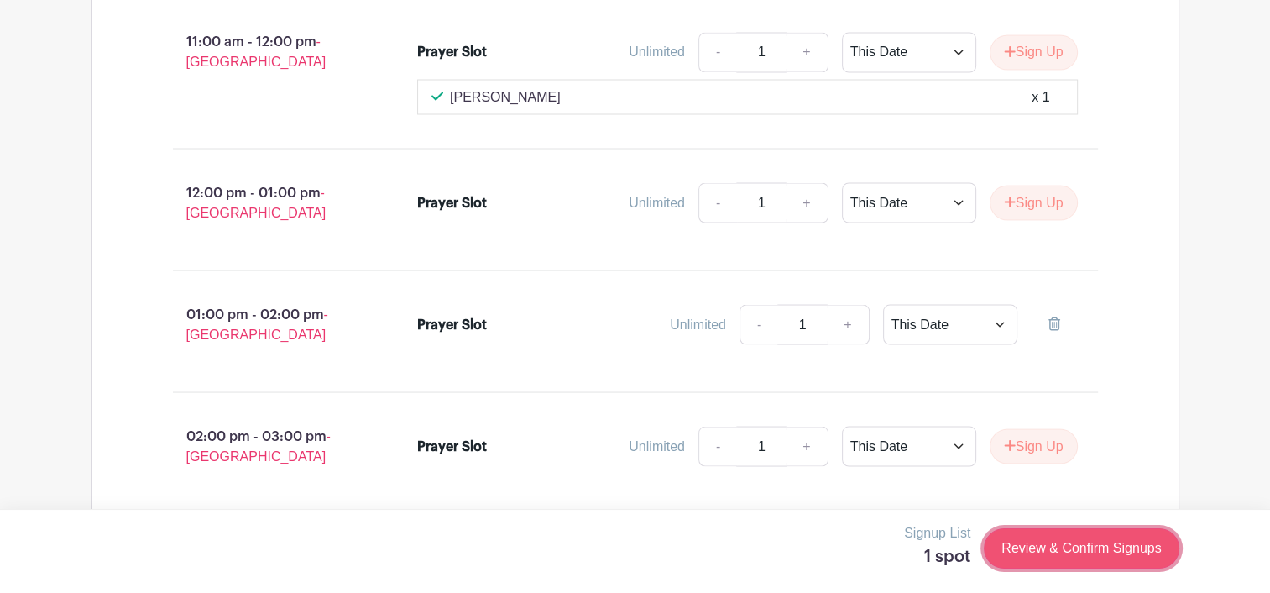
click at [1063, 546] on link "Review & Confirm Signups" at bounding box center [1081, 548] width 195 height 40
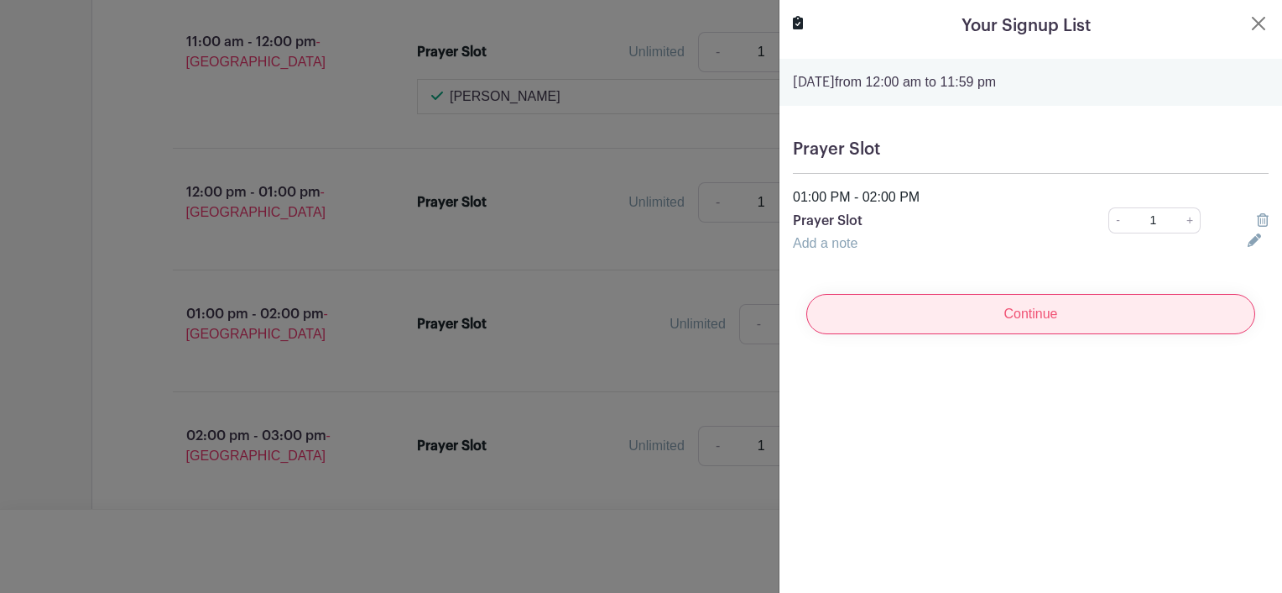
click at [1047, 318] on input "Continue" at bounding box center [1031, 314] width 449 height 40
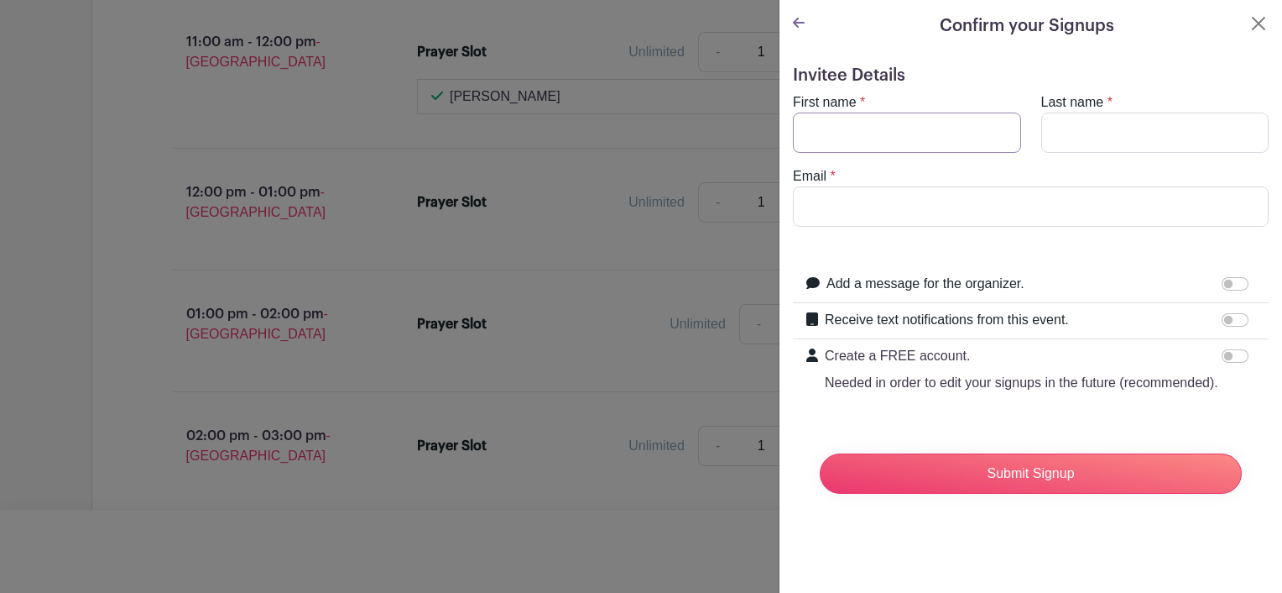
click at [850, 126] on input "First name" at bounding box center [907, 132] width 228 height 40
type input "Lusiana"
type input "Rokosugu"
type input "[EMAIL_ADDRESS][DOMAIN_NAME]"
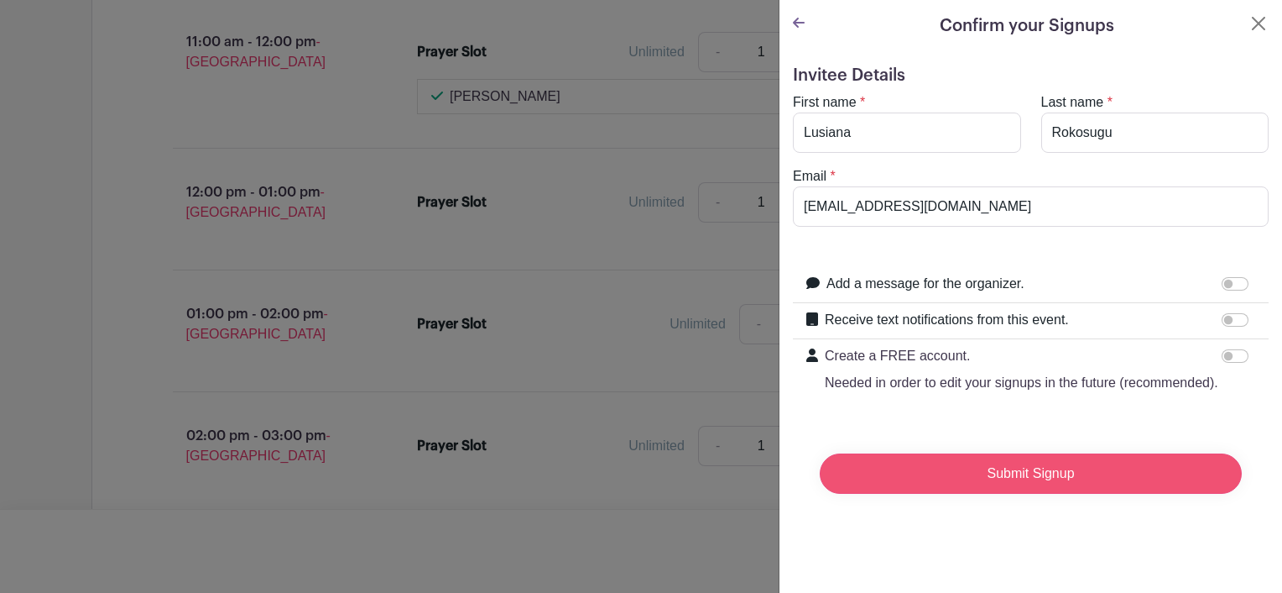
click at [1084, 494] on input "Submit Signup" at bounding box center [1031, 473] width 422 height 40
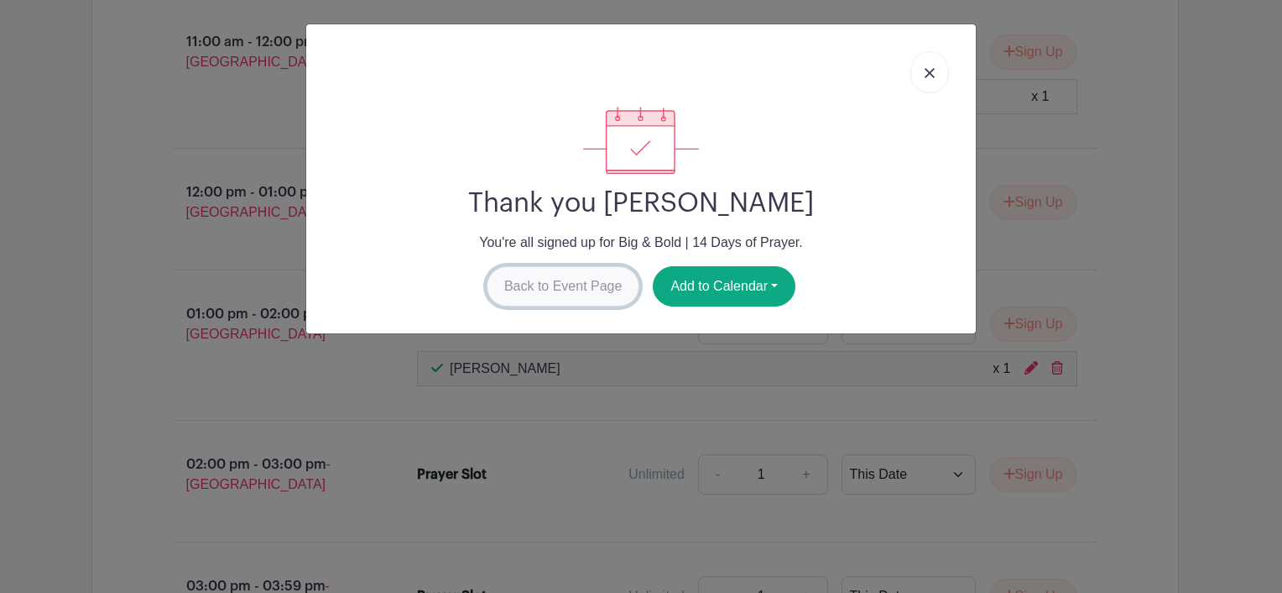
click at [530, 287] on link "Back to Event Page" at bounding box center [564, 286] width 154 height 40
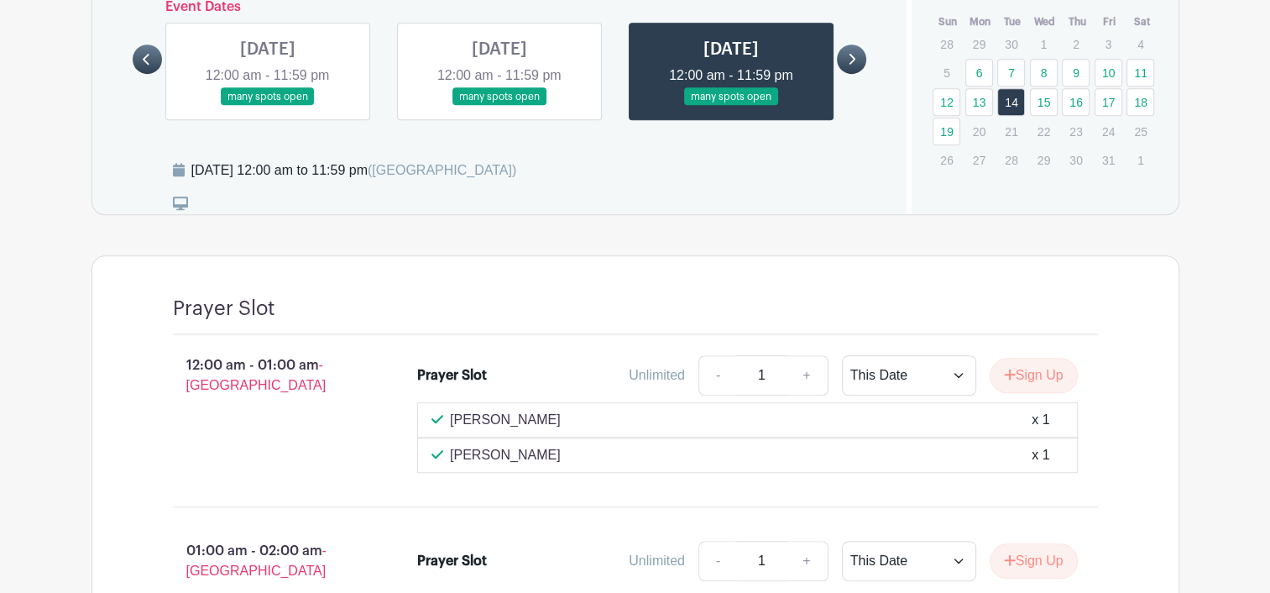
scroll to position [1070, 0]
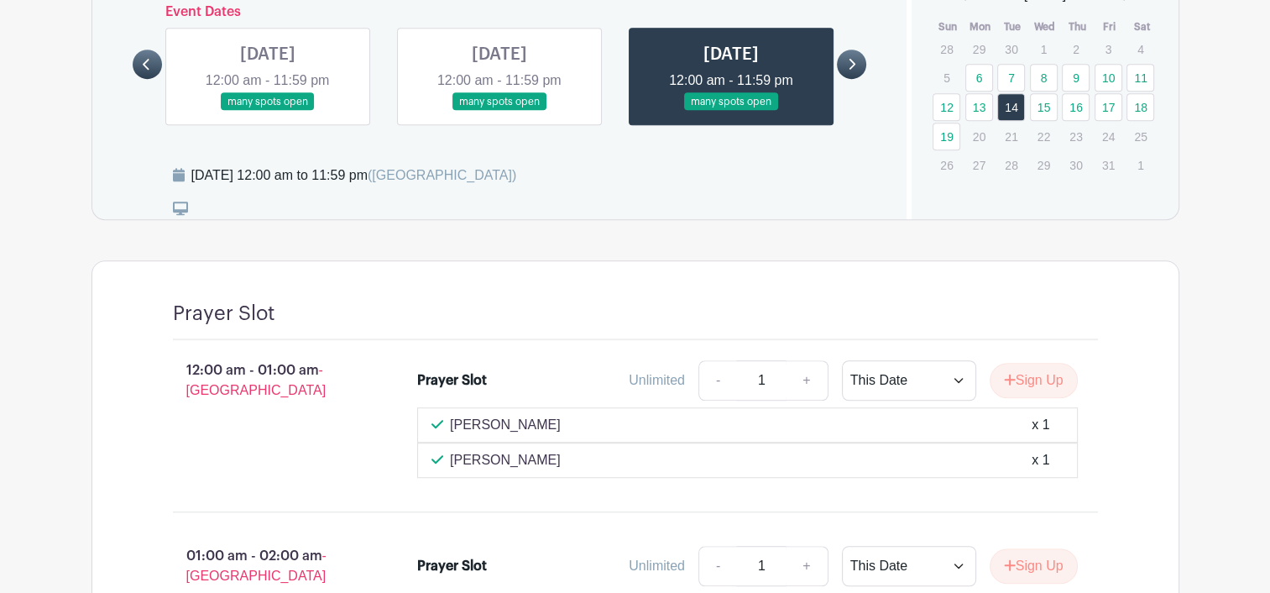
click at [853, 58] on icon at bounding box center [852, 64] width 8 height 13
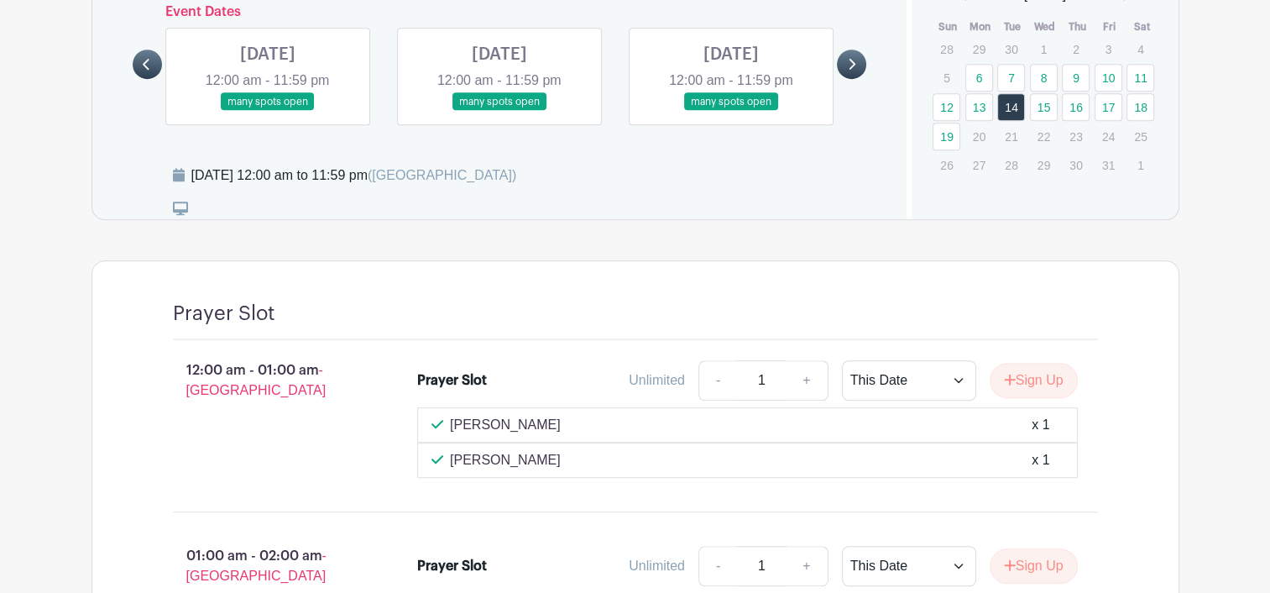
click at [268, 111] on link at bounding box center [268, 111] width 0 height 0
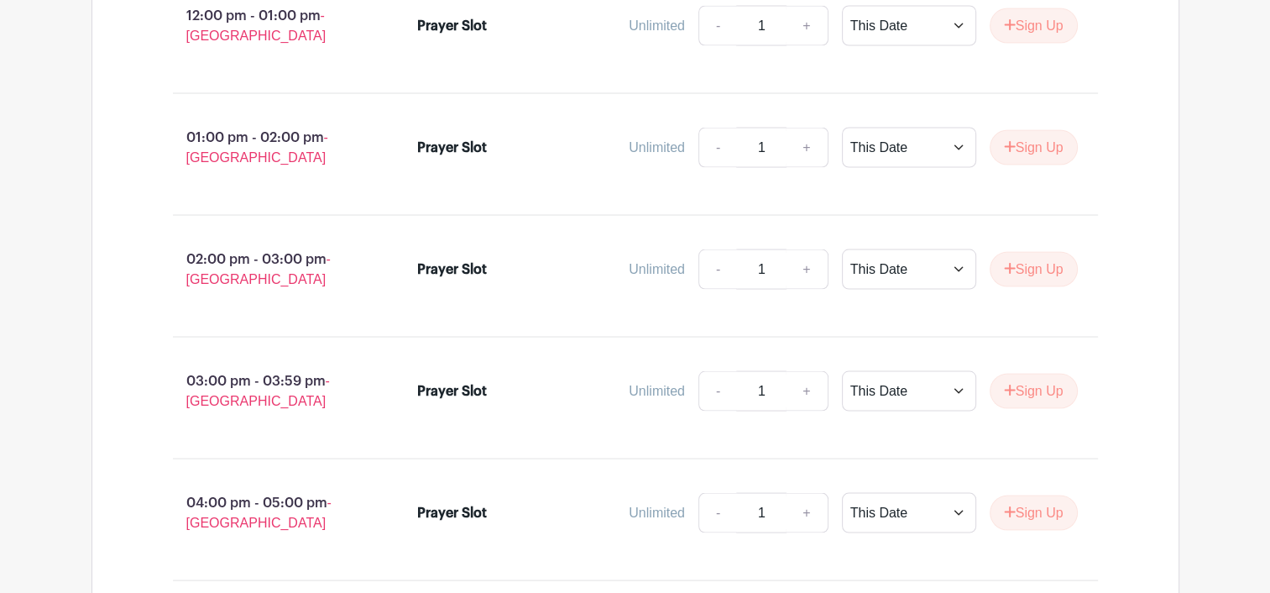
scroll to position [3168, 0]
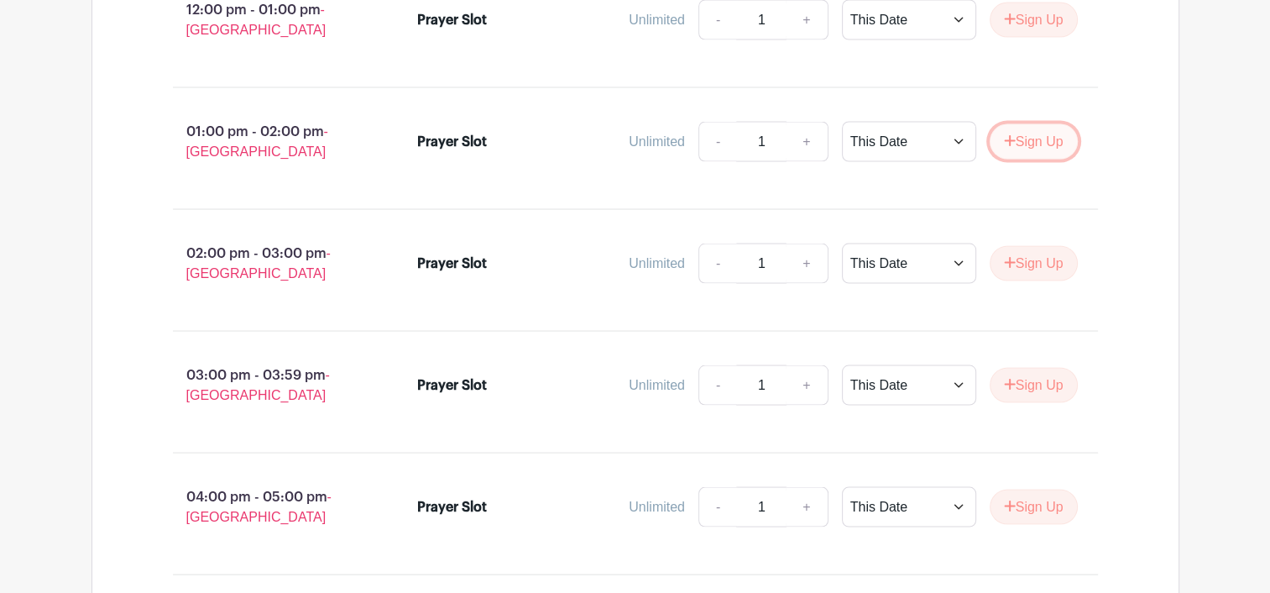
click at [1050, 123] on button "Sign Up" at bounding box center [1034, 140] width 88 height 35
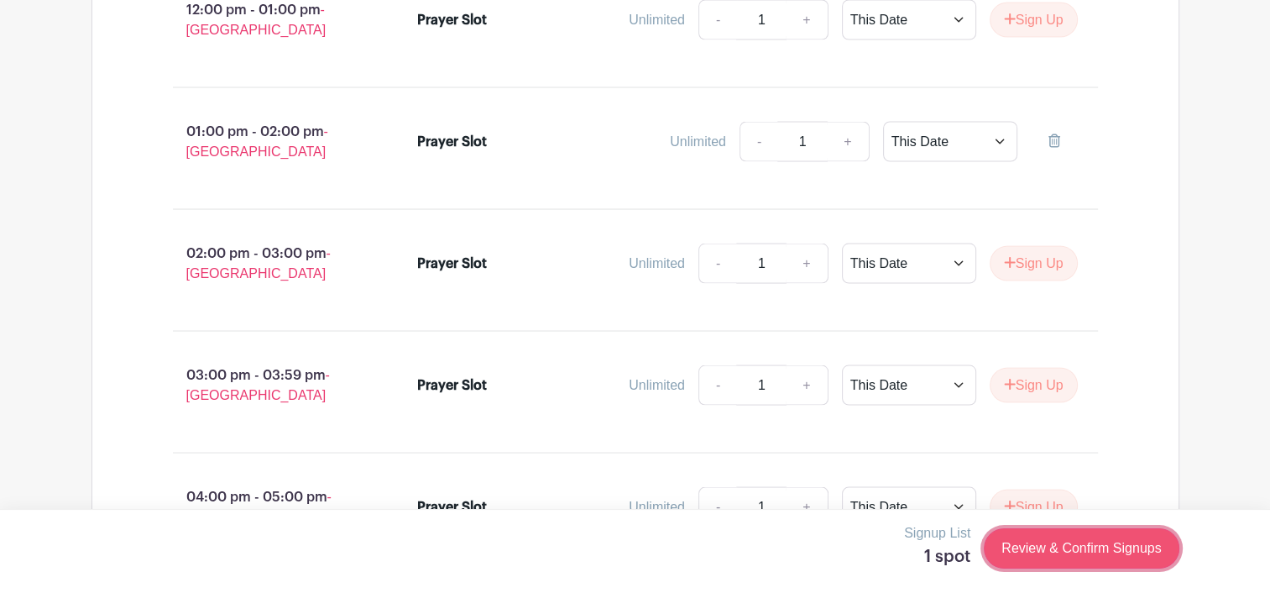
click at [1095, 541] on link "Review & Confirm Signups" at bounding box center [1081, 548] width 195 height 40
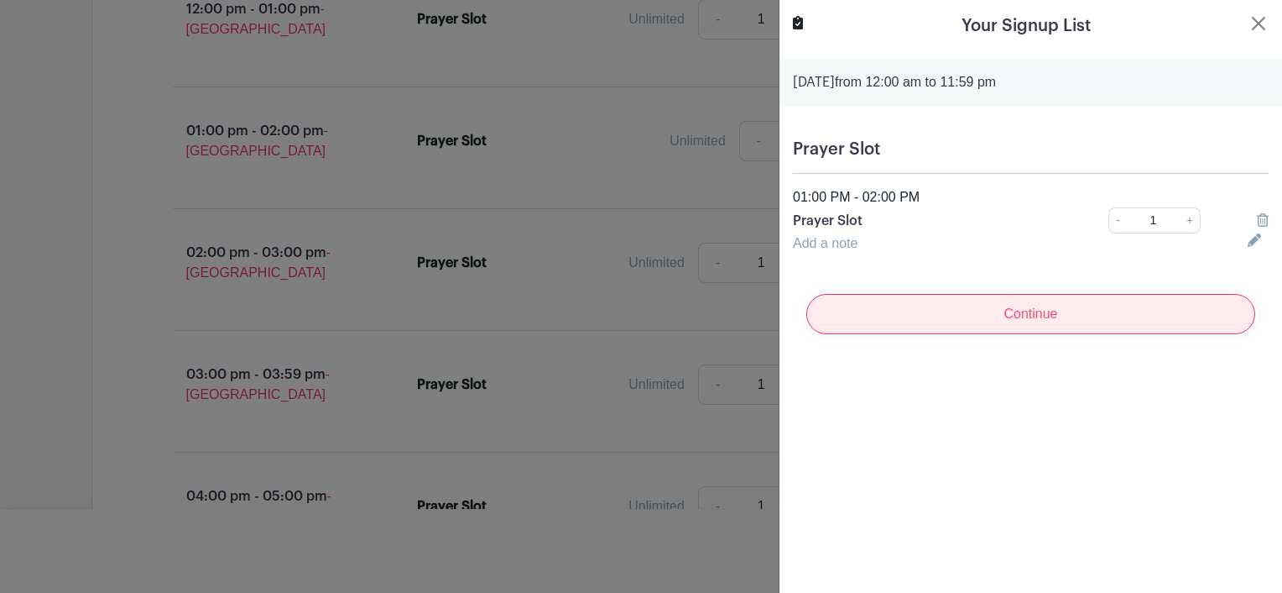
click at [1014, 311] on input "Continue" at bounding box center [1031, 314] width 449 height 40
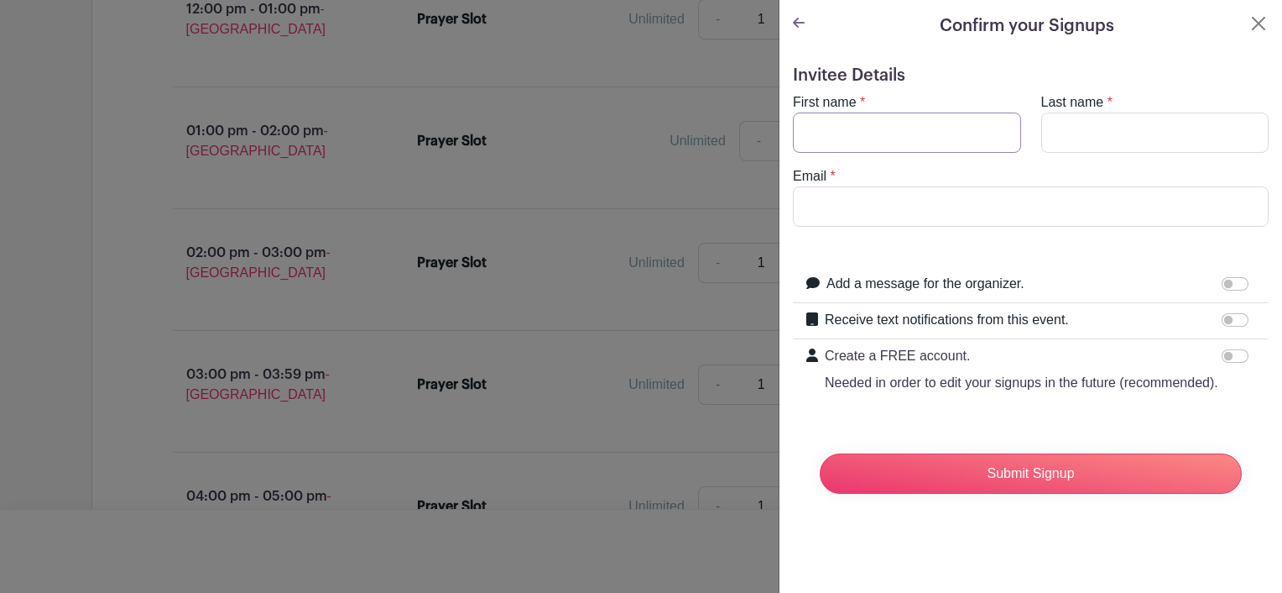
click at [859, 126] on input "First name" at bounding box center [907, 132] width 228 height 40
type input "Lusiana"
type input "Rokosugu"
type input "[EMAIL_ADDRESS][DOMAIN_NAME]"
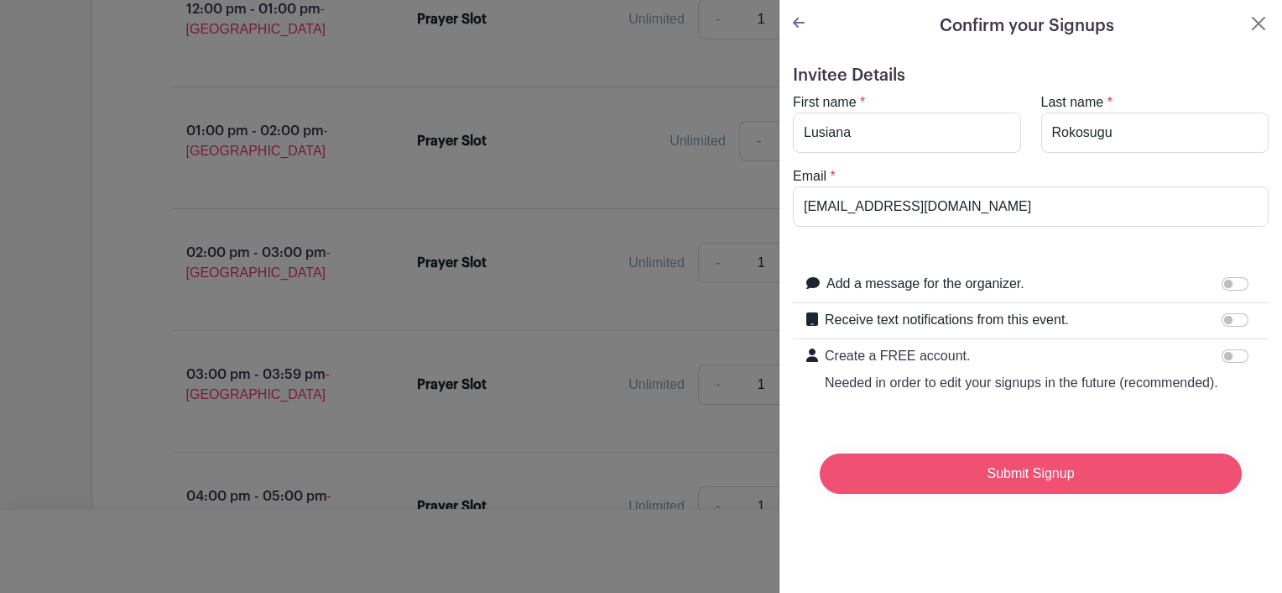
click at [1060, 494] on input "Submit Signup" at bounding box center [1031, 473] width 422 height 40
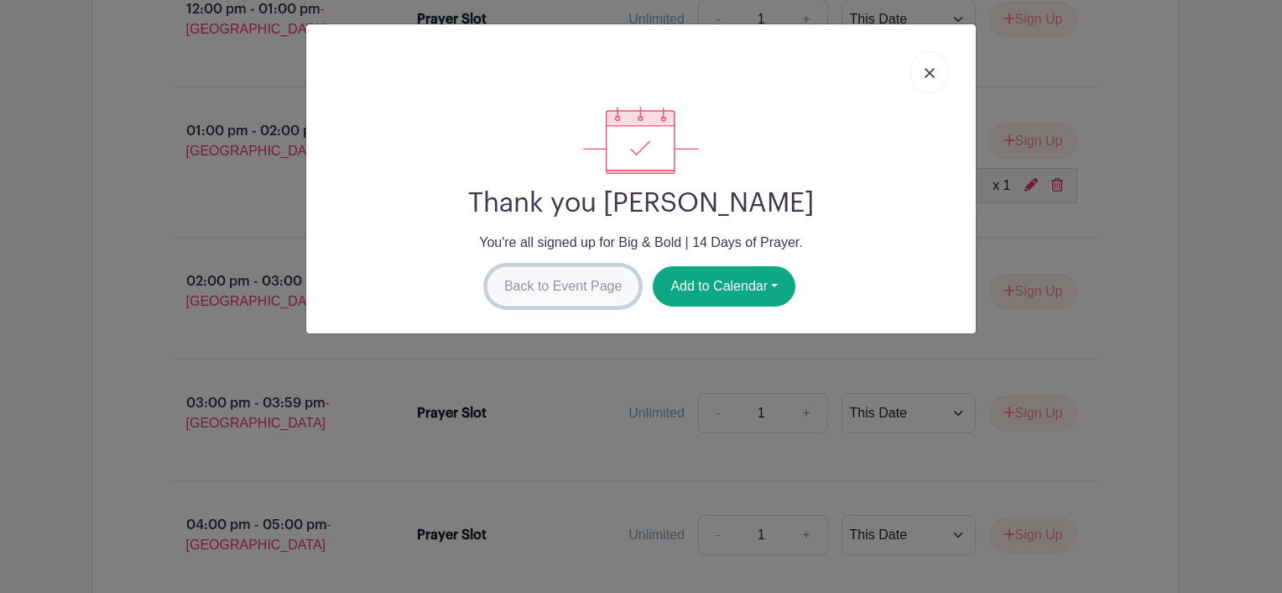
click at [576, 287] on link "Back to Event Page" at bounding box center [564, 286] width 154 height 40
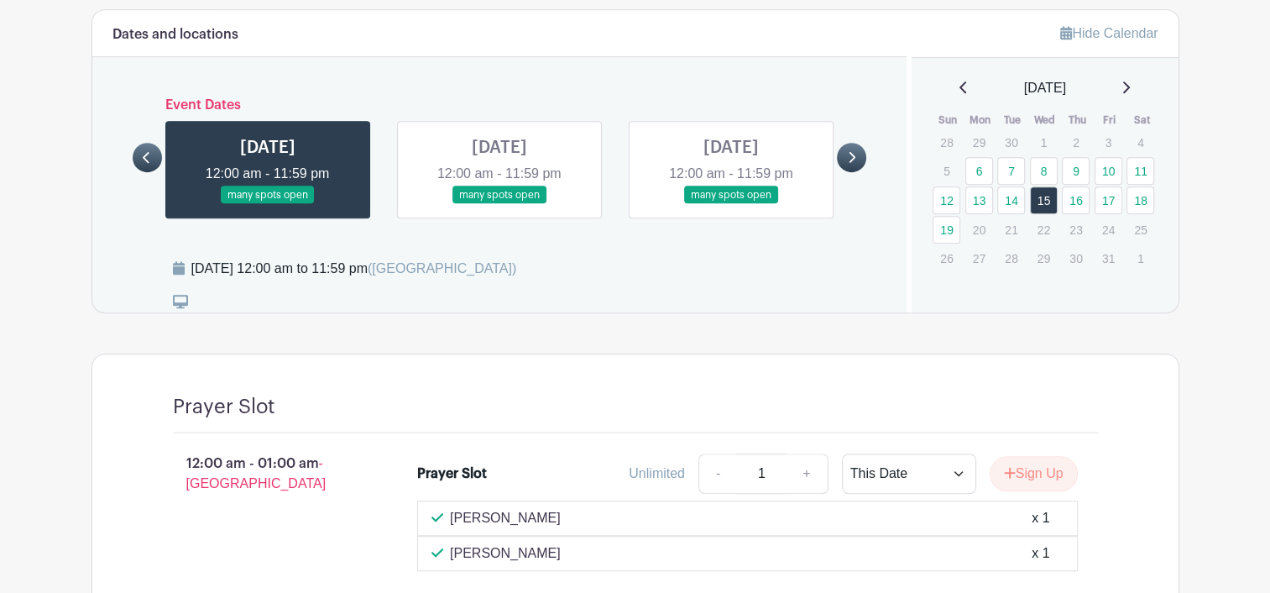
scroll to position [902, 0]
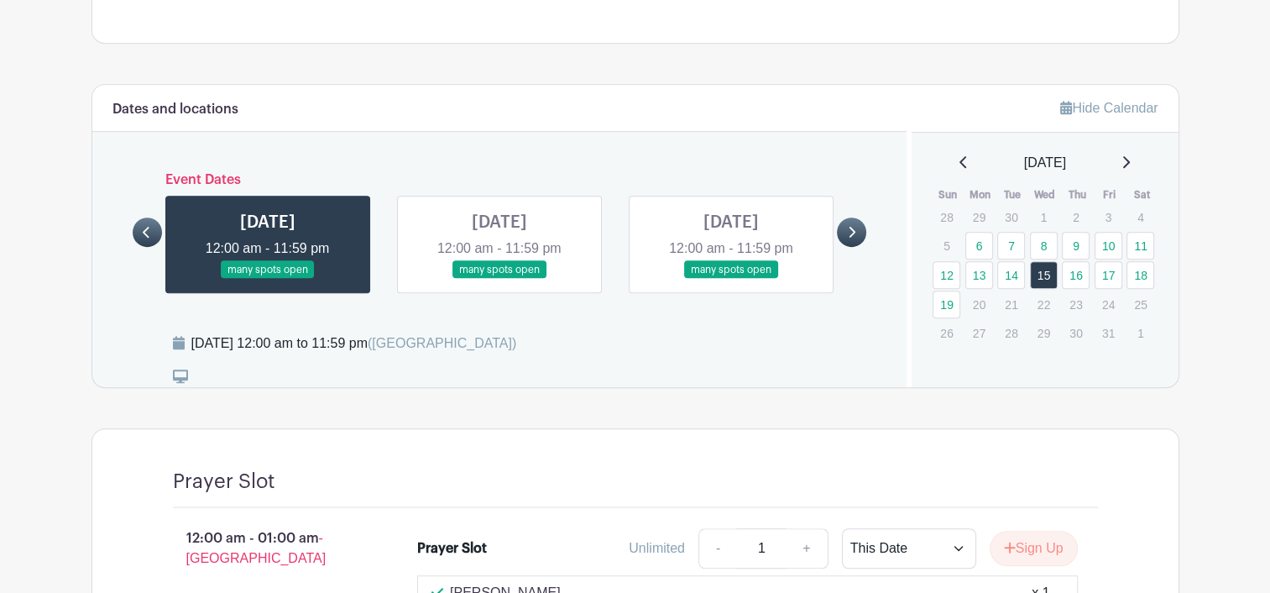
click at [499, 279] on link at bounding box center [499, 279] width 0 height 0
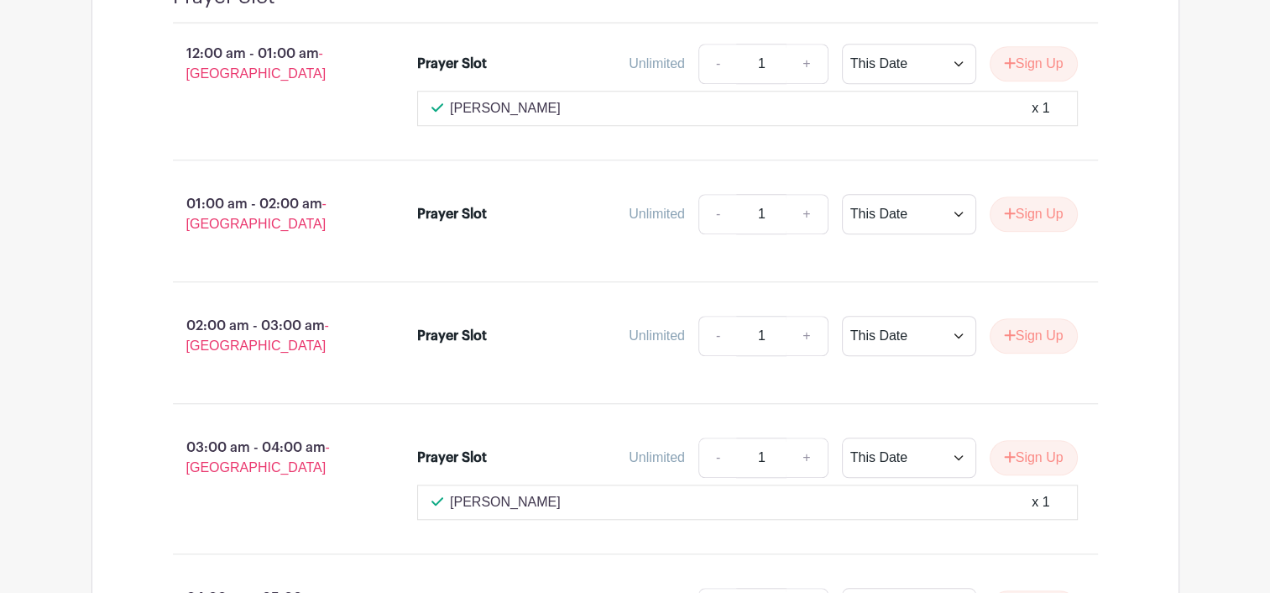
scroll to position [1406, 0]
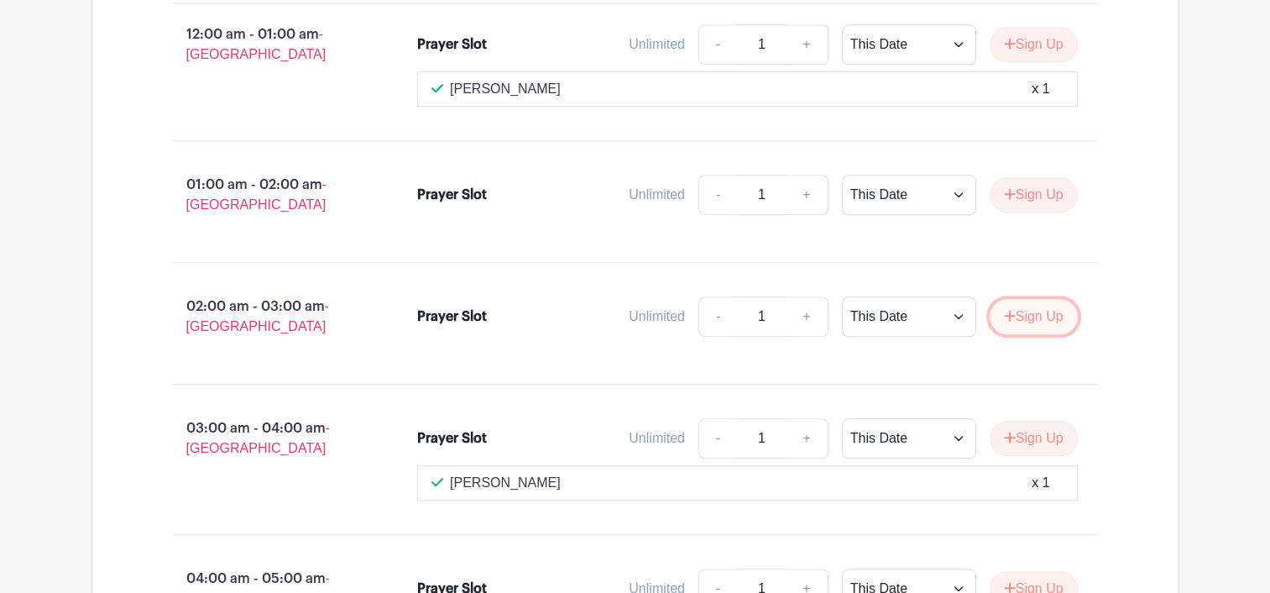
click at [1036, 299] on button "Sign Up" at bounding box center [1034, 316] width 88 height 35
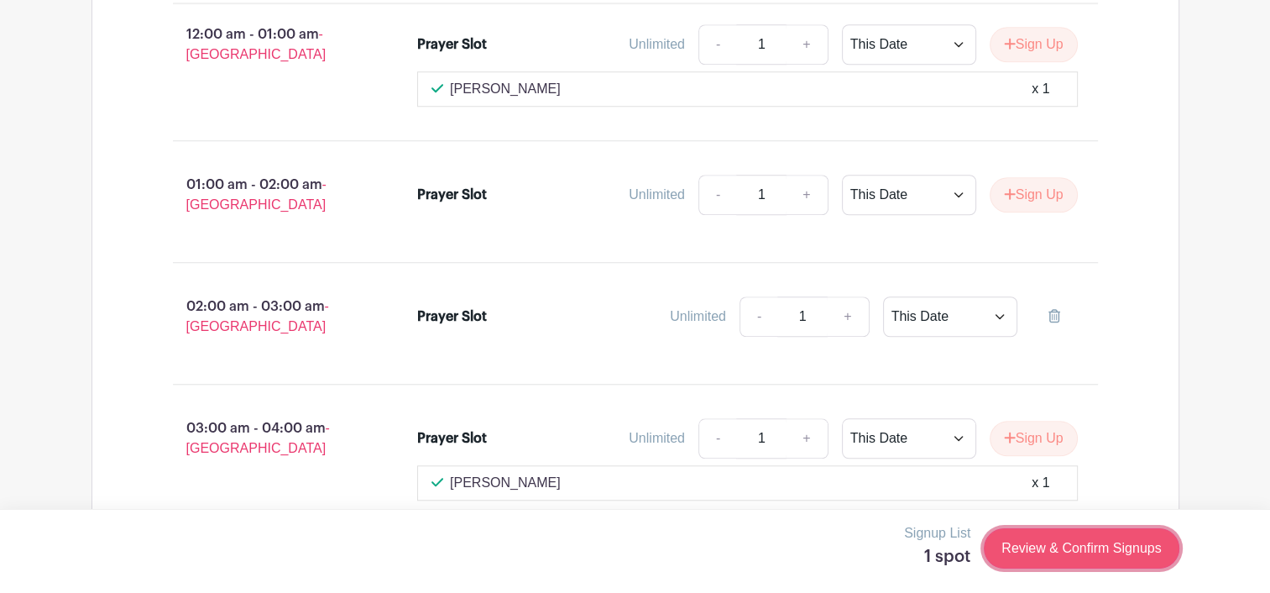
click at [1085, 544] on link "Review & Confirm Signups" at bounding box center [1081, 548] width 195 height 40
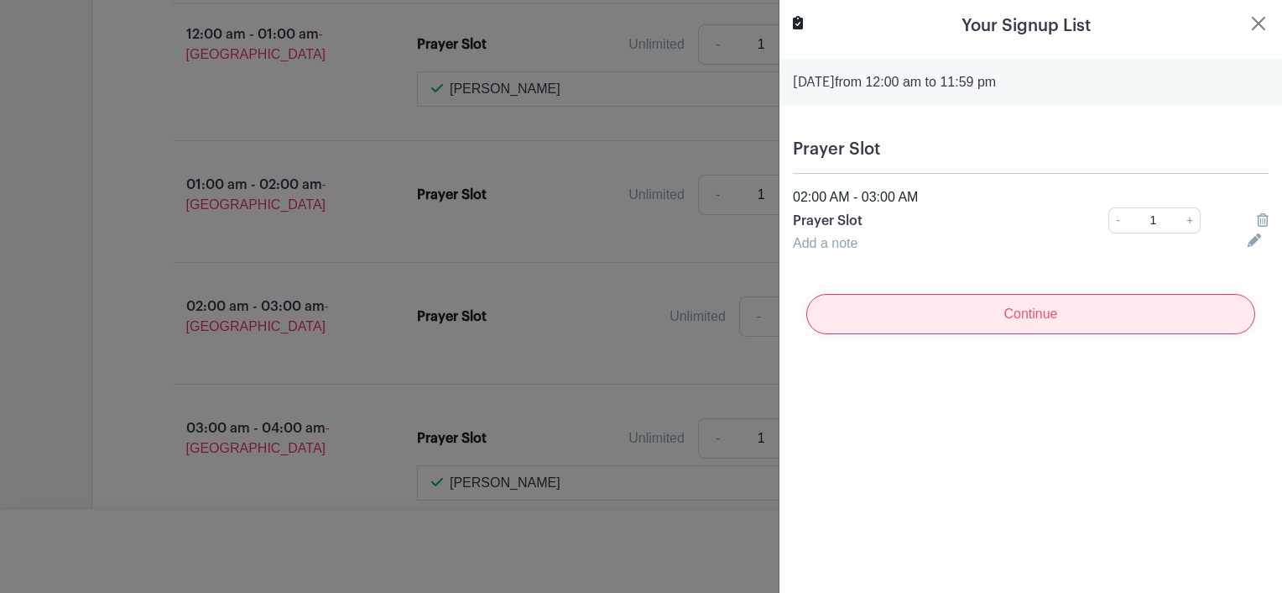
click at [1069, 313] on input "Continue" at bounding box center [1031, 314] width 449 height 40
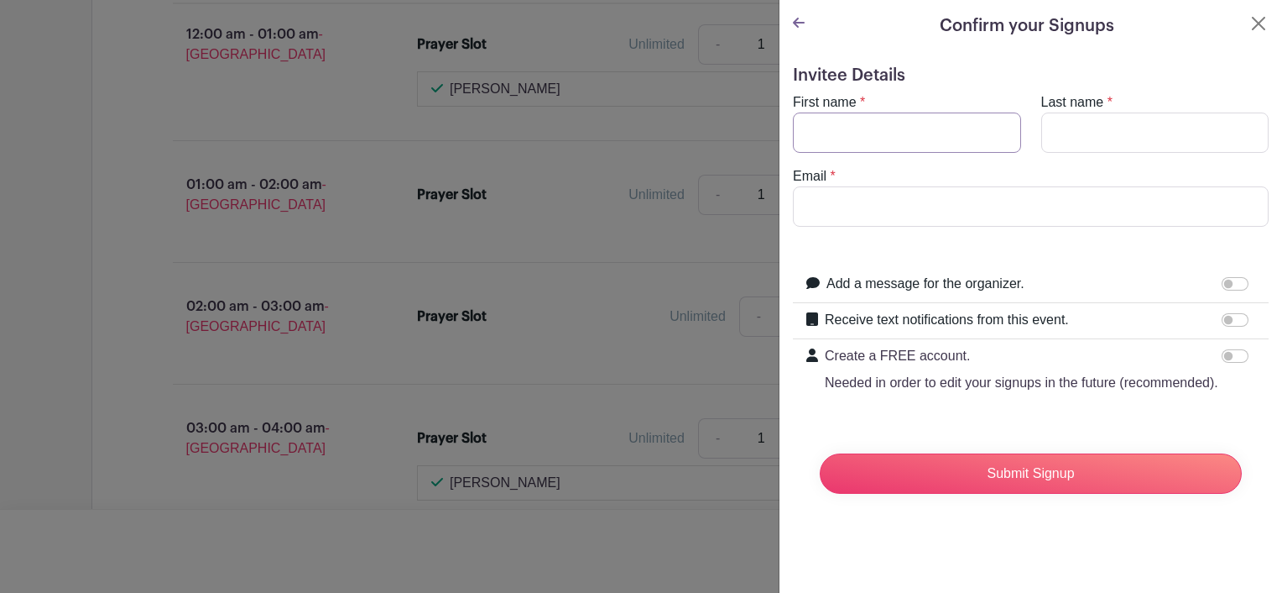
click at [877, 132] on input "First name" at bounding box center [907, 132] width 228 height 40
type input "Lusiana"
type input "Rokosugu"
type input "[EMAIL_ADDRESS][DOMAIN_NAME]"
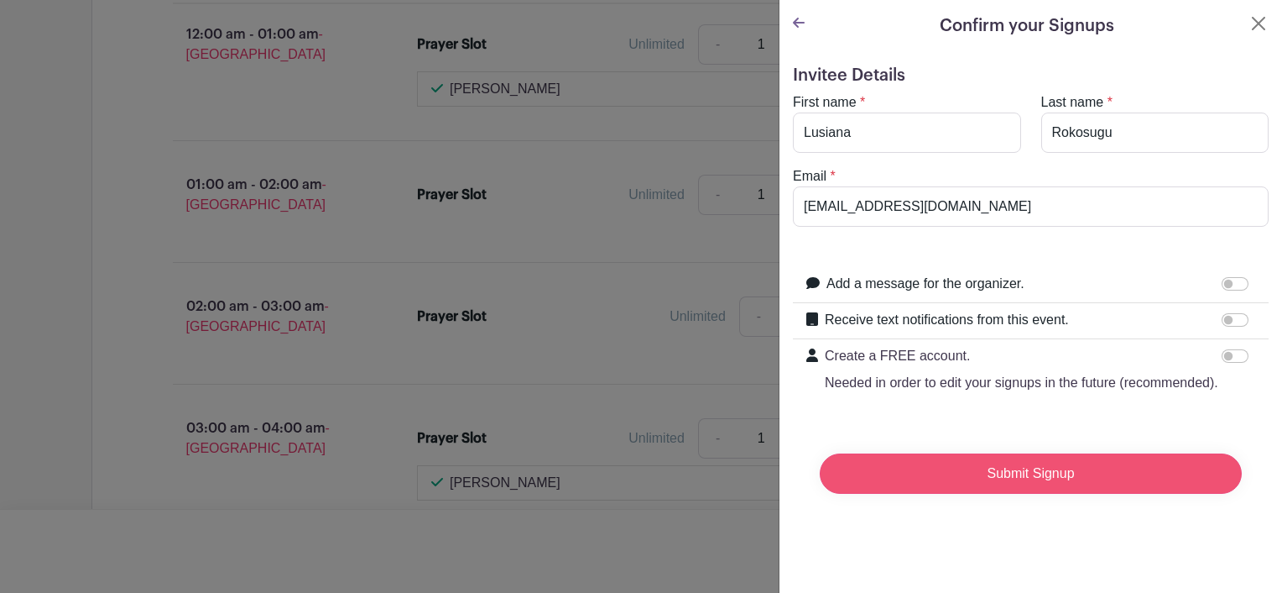
click at [1094, 492] on input "Submit Signup" at bounding box center [1031, 473] width 422 height 40
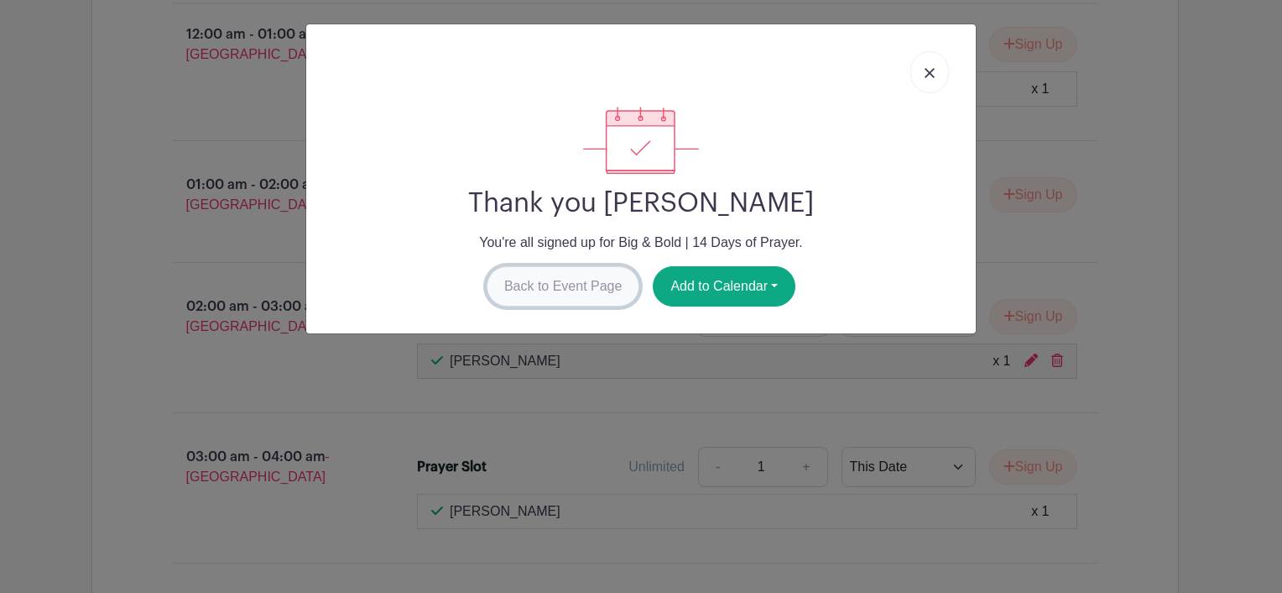
click at [574, 287] on link "Back to Event Page" at bounding box center [564, 286] width 154 height 40
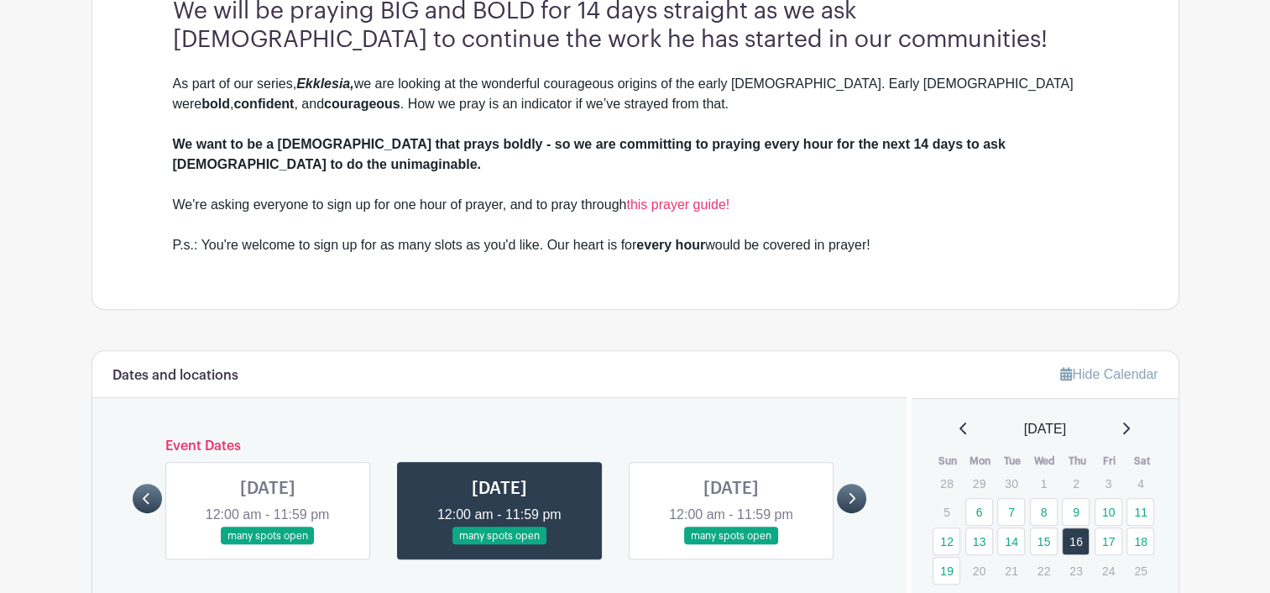
scroll to position [734, 0]
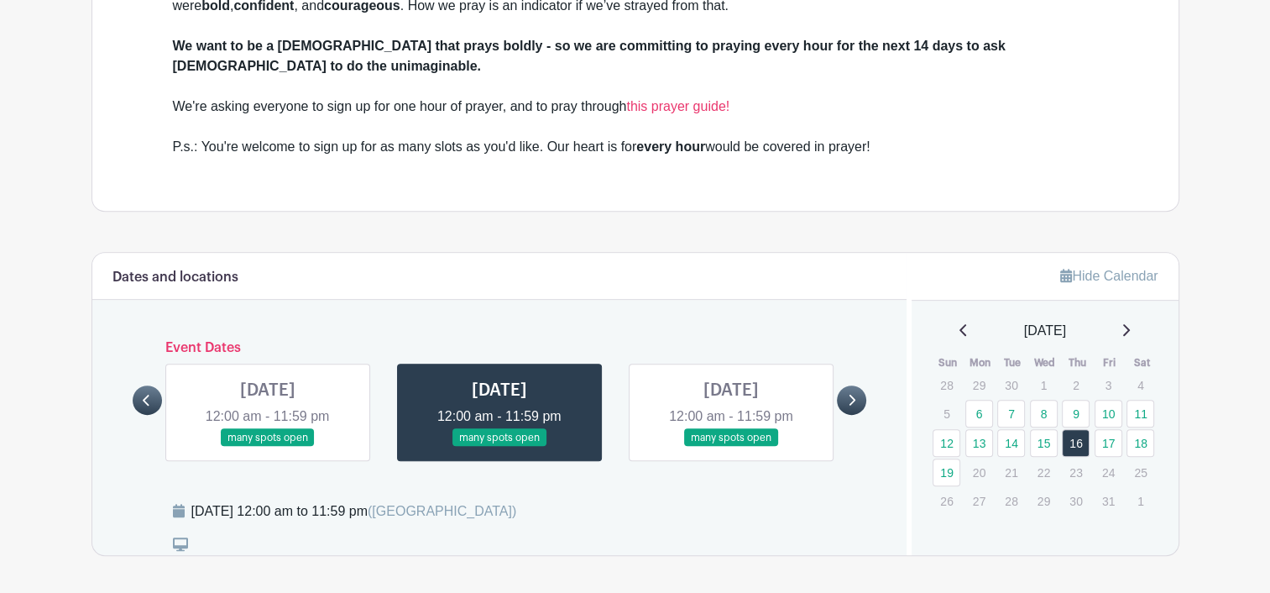
click at [848, 394] on icon at bounding box center [852, 400] width 8 height 13
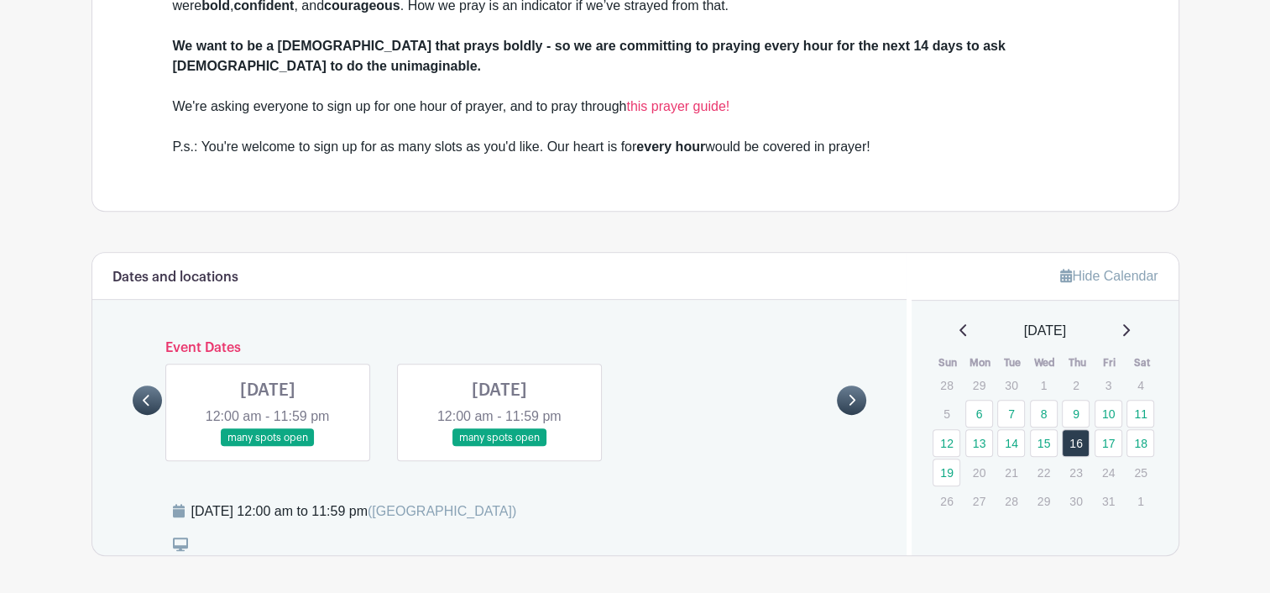
click at [139, 385] on link at bounding box center [147, 399] width 29 height 29
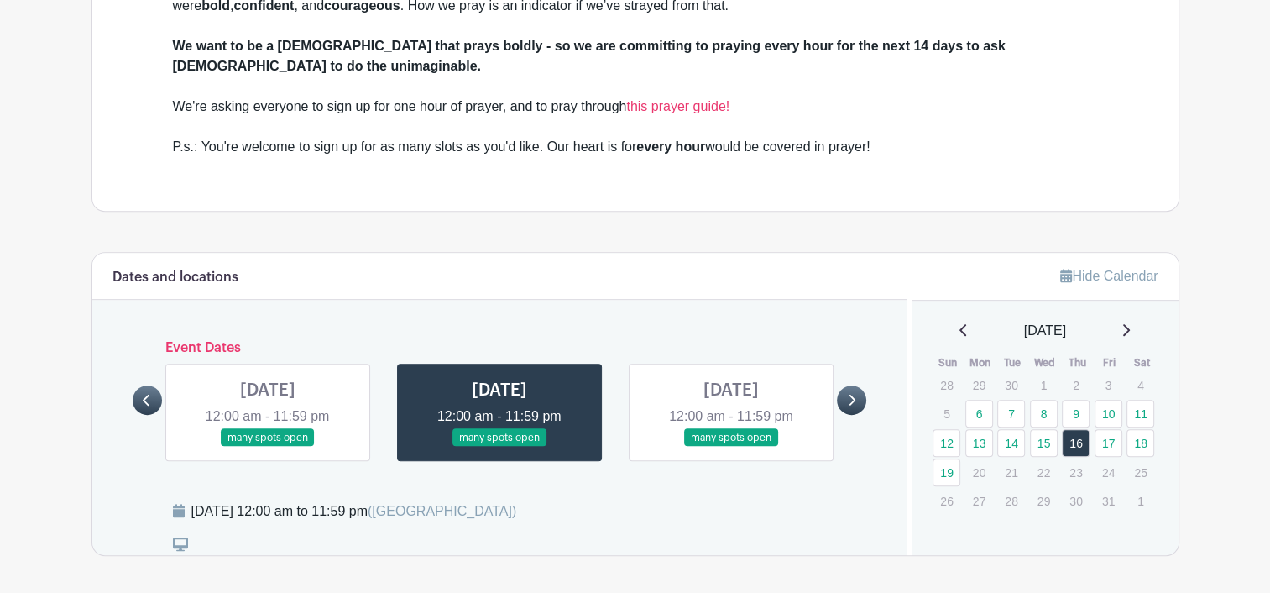
click at [731, 447] on link at bounding box center [731, 447] width 0 height 0
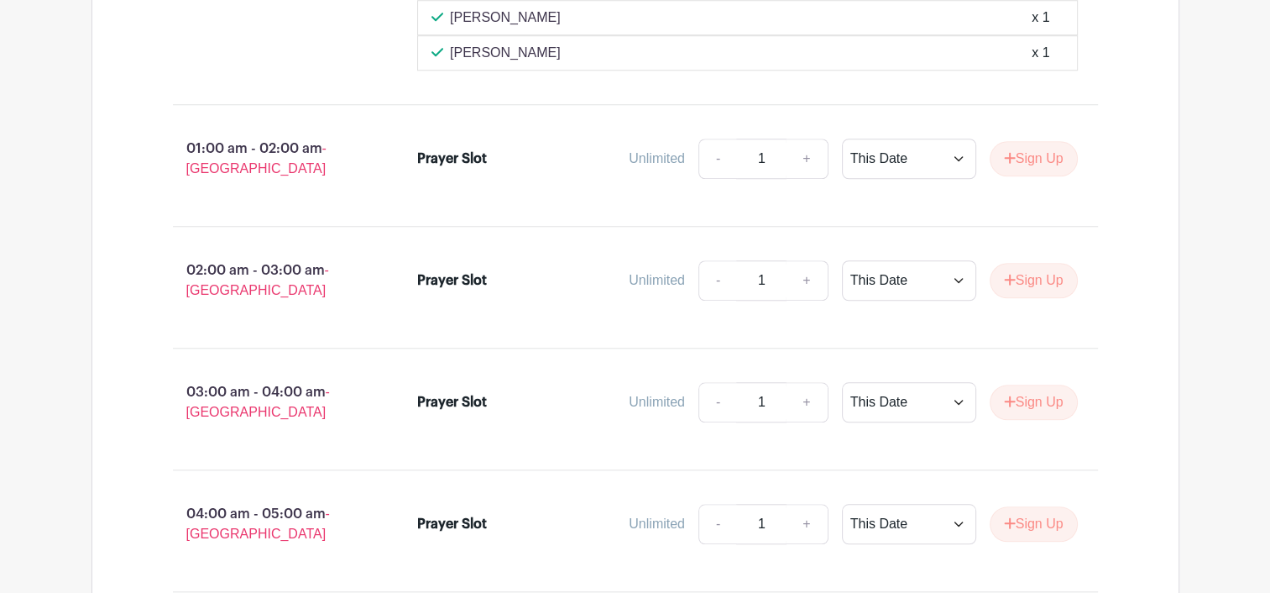
scroll to position [1490, 0]
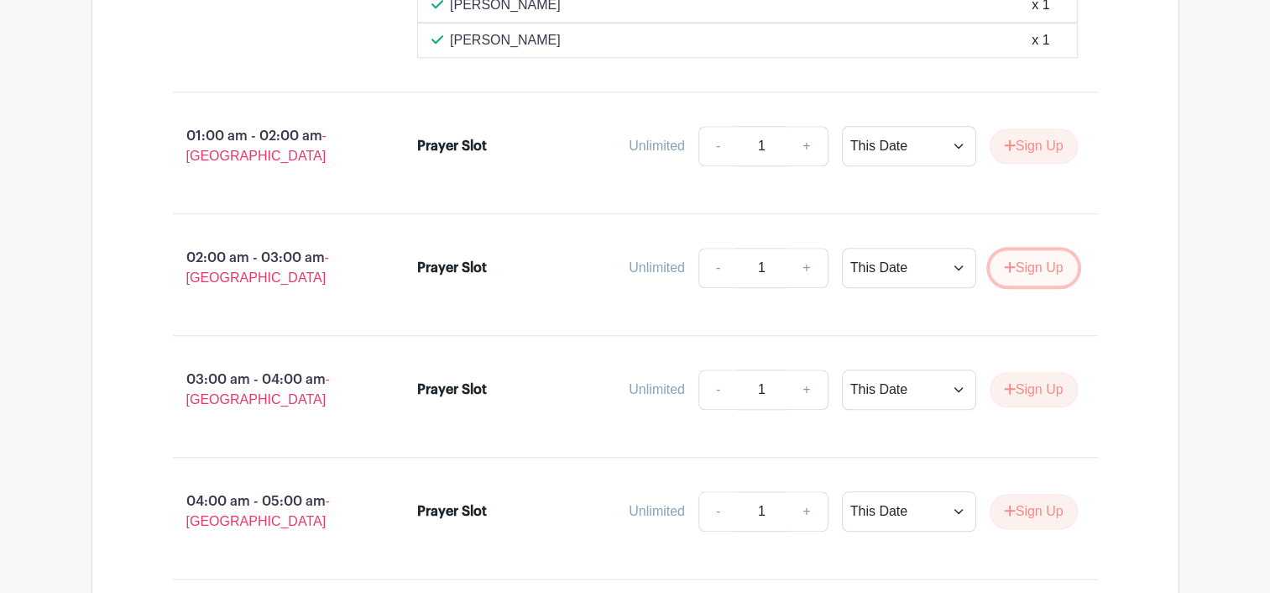
click at [1044, 250] on button "Sign Up" at bounding box center [1034, 267] width 88 height 35
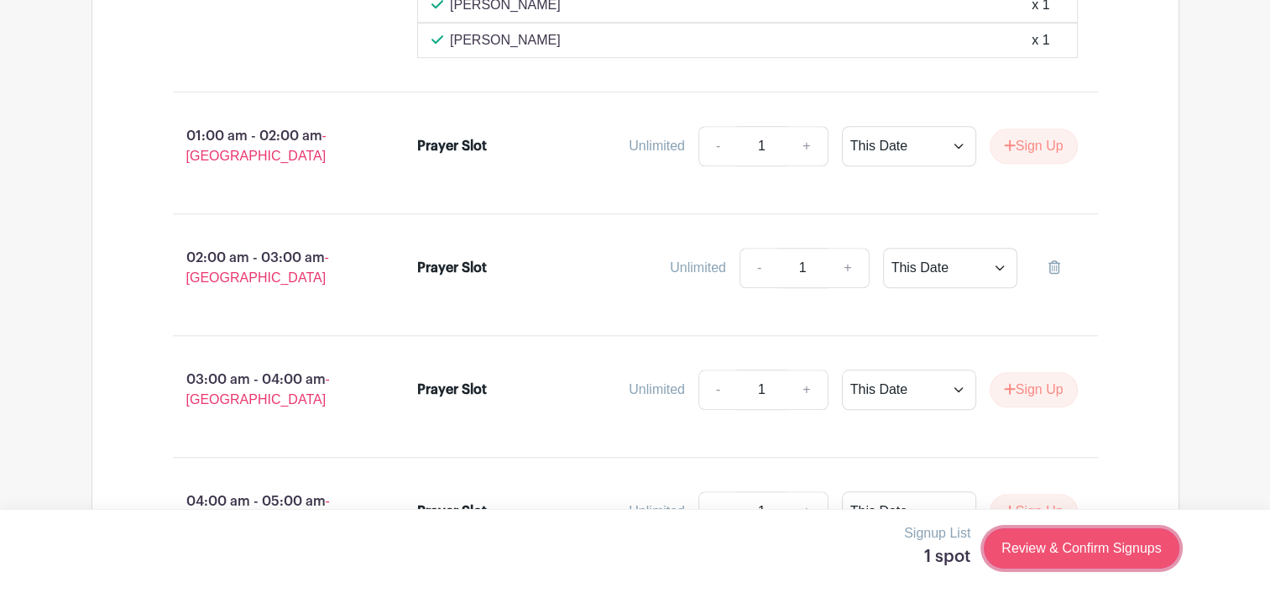
click at [1061, 546] on link "Review & Confirm Signups" at bounding box center [1081, 548] width 195 height 40
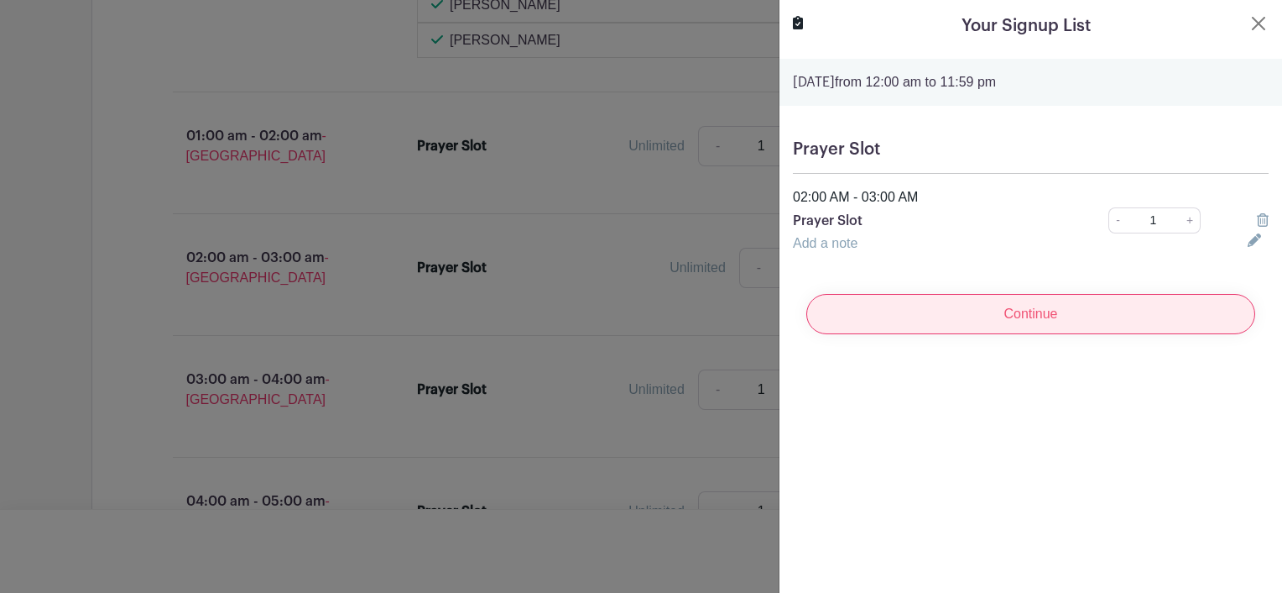
click at [1016, 309] on input "Continue" at bounding box center [1031, 314] width 449 height 40
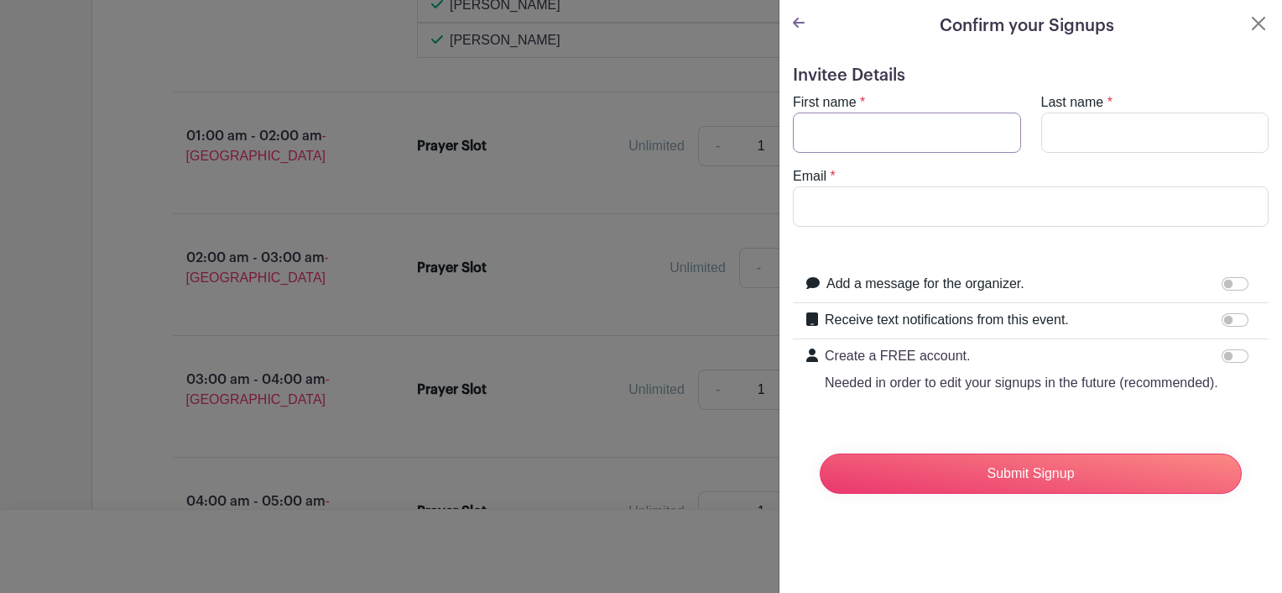
click at [852, 136] on input "First name" at bounding box center [907, 132] width 228 height 40
type input "Lusiana"
type input "Rokosugu"
type input "[EMAIL_ADDRESS][DOMAIN_NAME]"
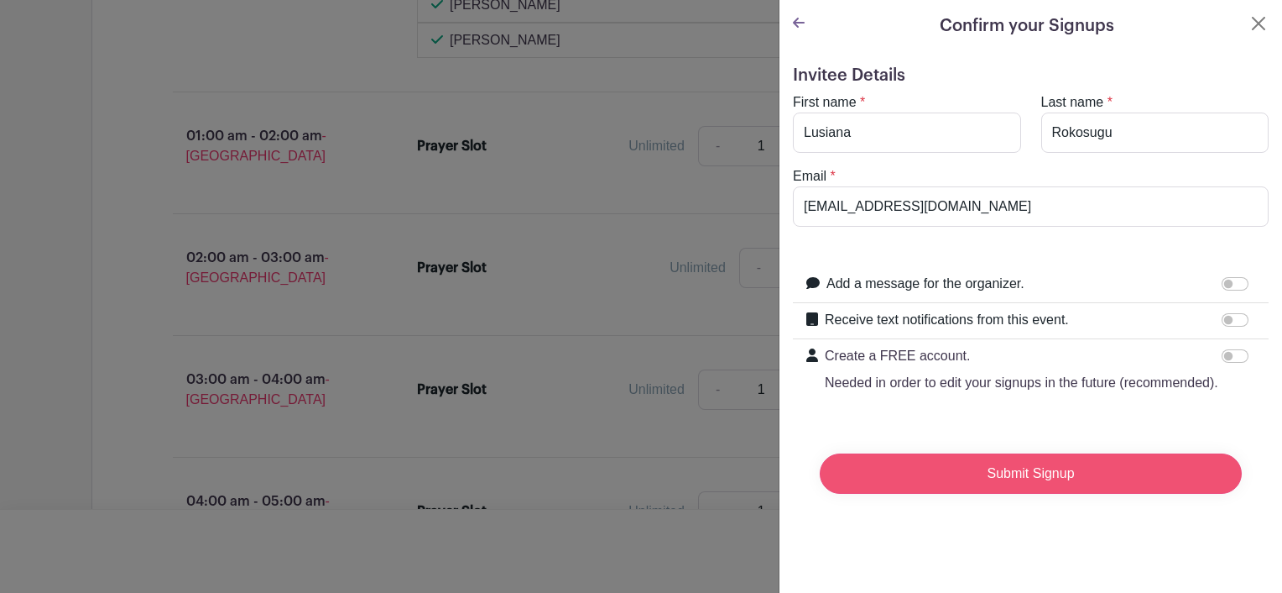
click at [1074, 483] on input "Submit Signup" at bounding box center [1031, 473] width 422 height 40
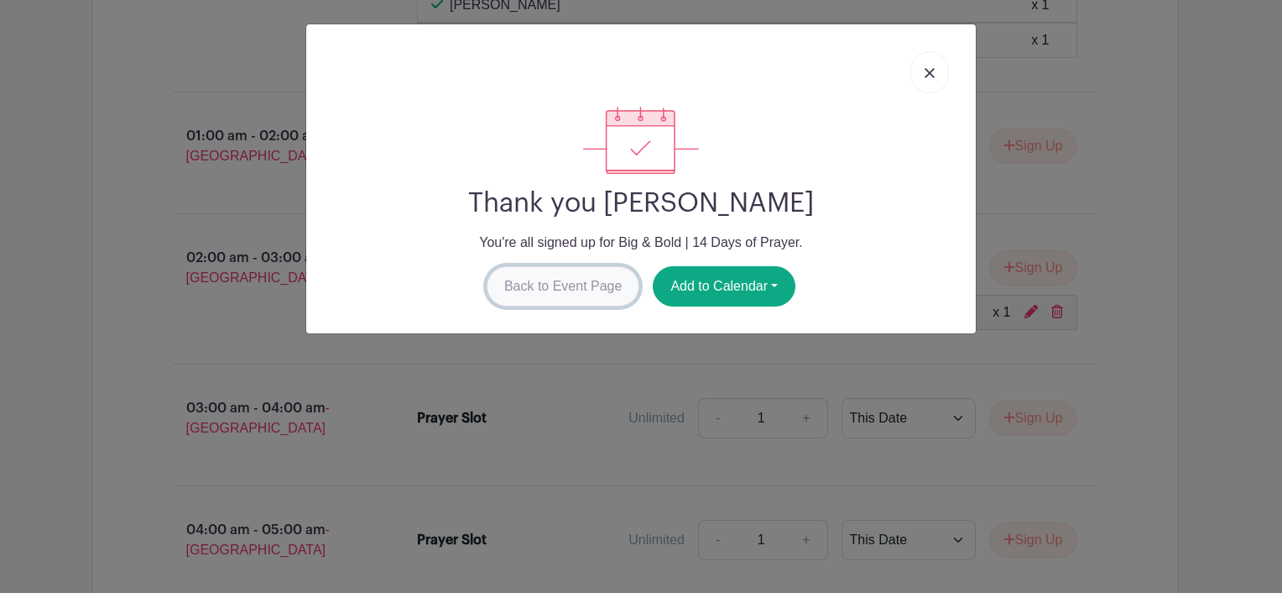
click at [538, 280] on link "Back to Event Page" at bounding box center [564, 286] width 154 height 40
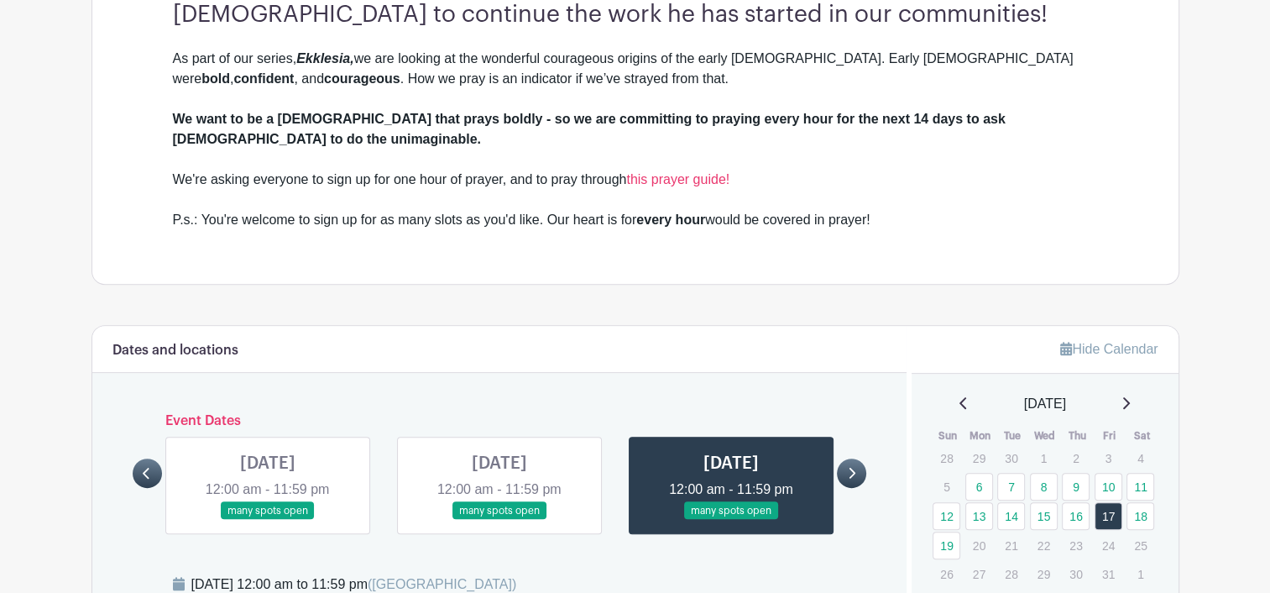
scroll to position [650, 0]
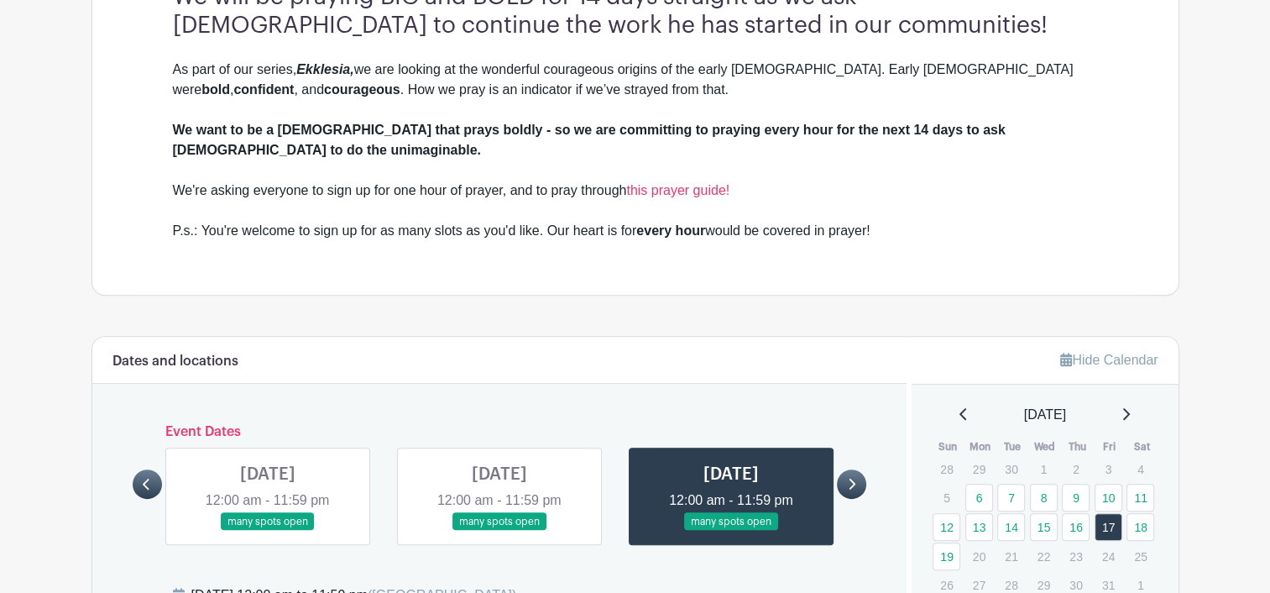
click at [849, 478] on icon at bounding box center [852, 484] width 8 height 13
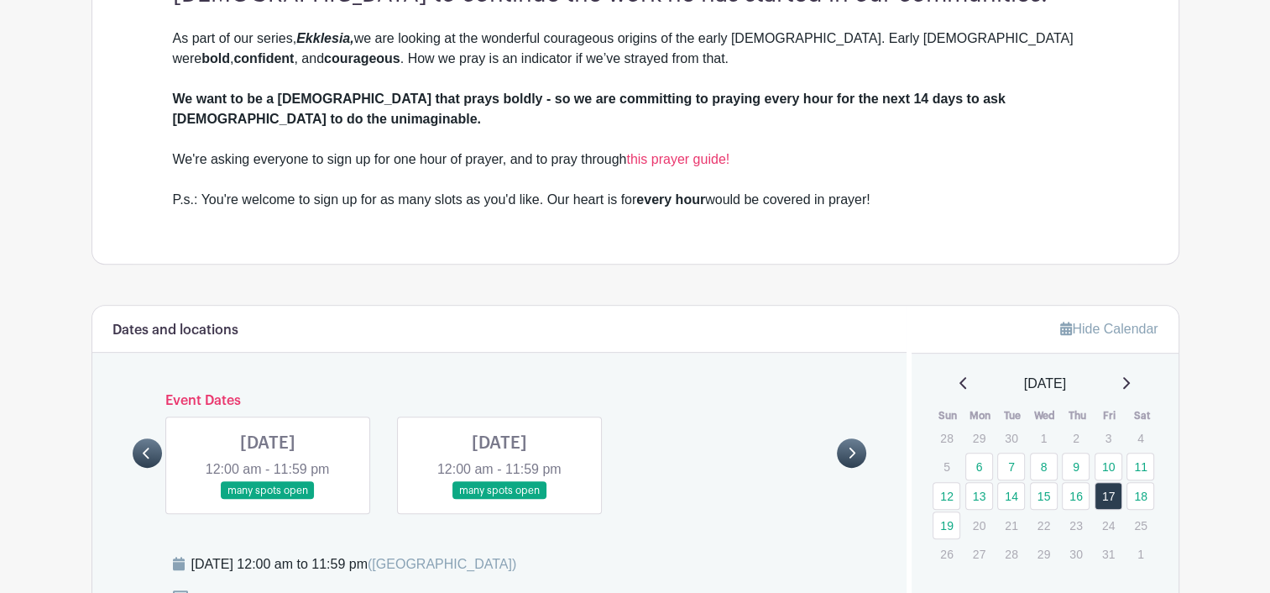
scroll to position [734, 0]
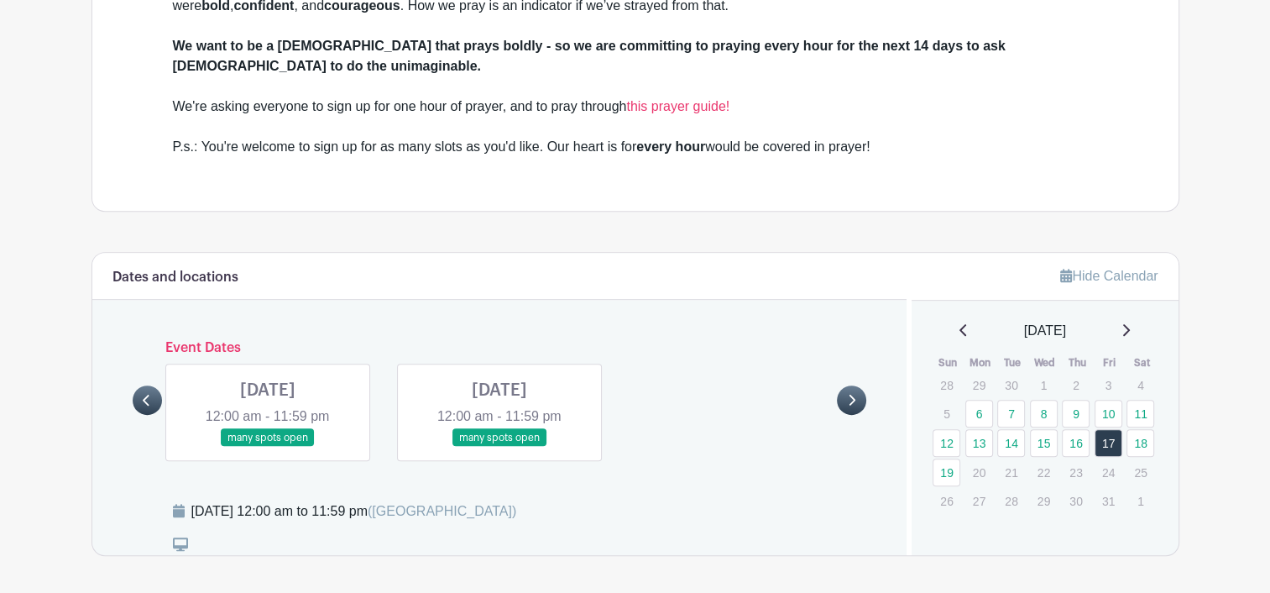
click at [268, 447] on link at bounding box center [268, 447] width 0 height 0
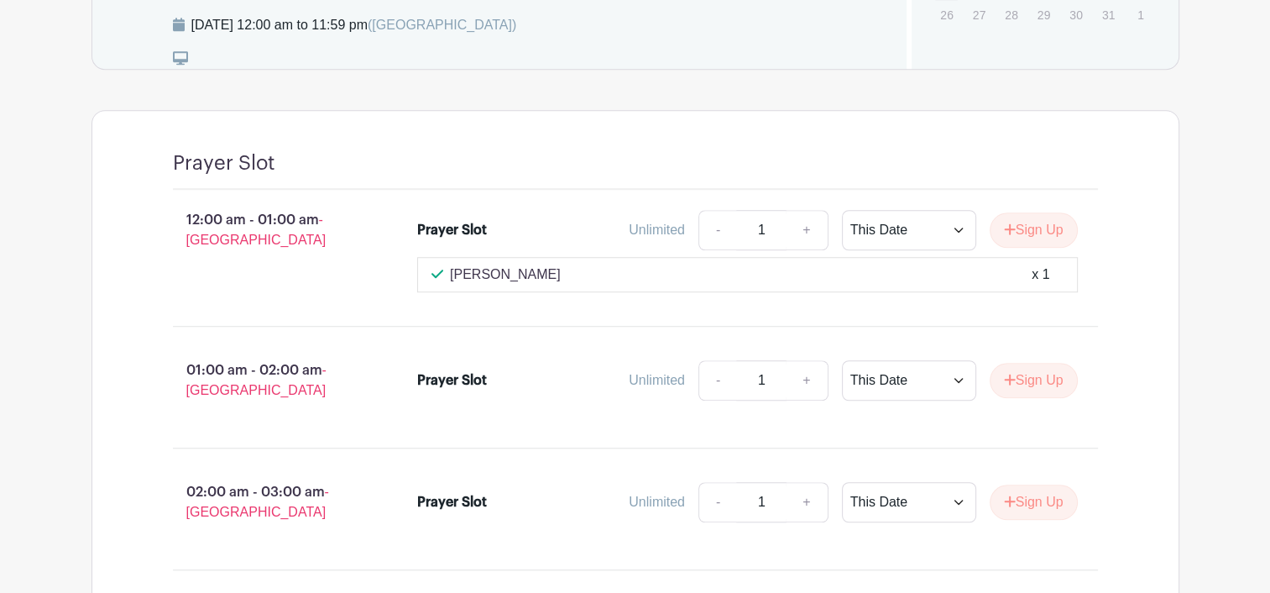
scroll to position [1238, 0]
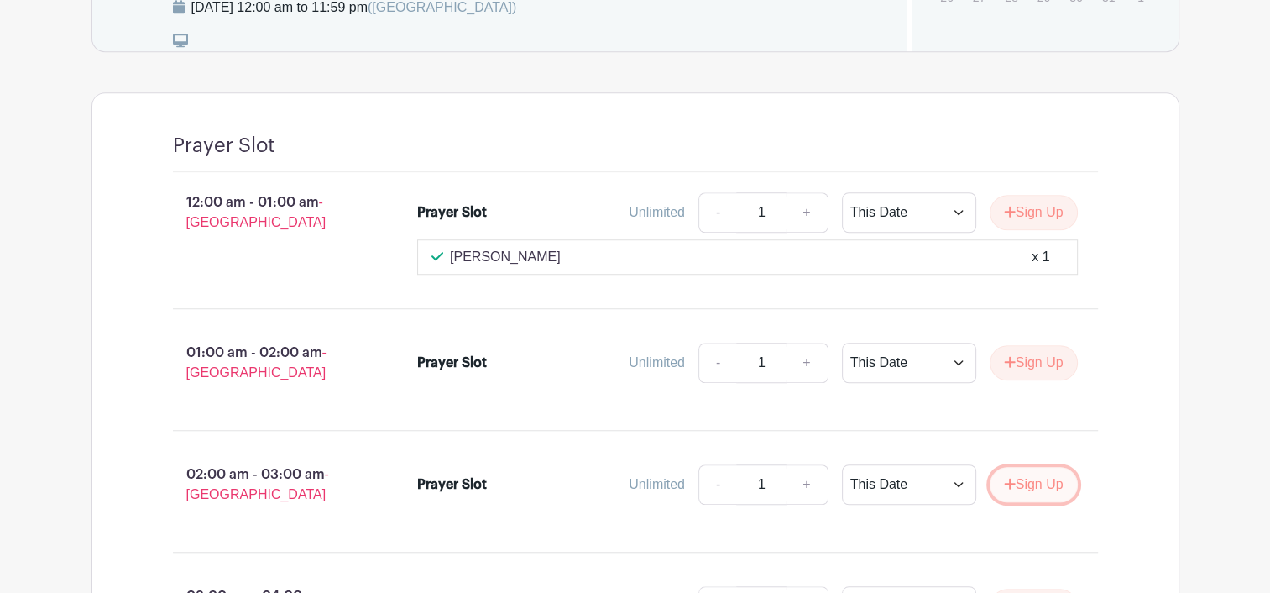
click at [1044, 467] on button "Sign Up" at bounding box center [1034, 484] width 88 height 35
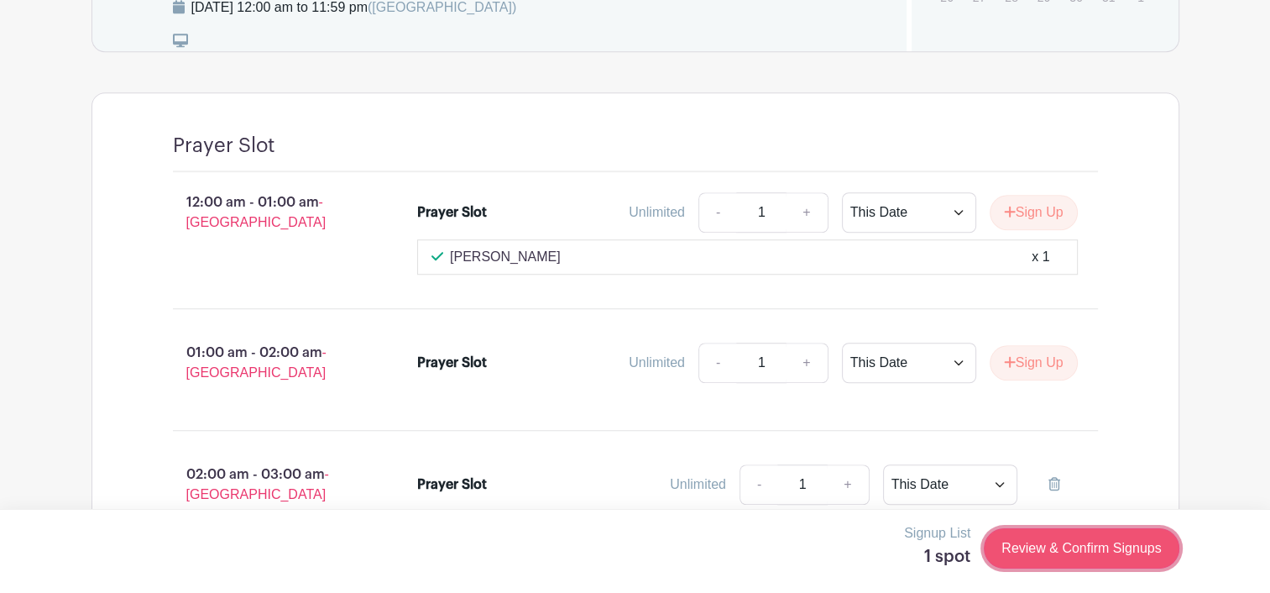
click at [1031, 548] on link "Review & Confirm Signups" at bounding box center [1081, 548] width 195 height 40
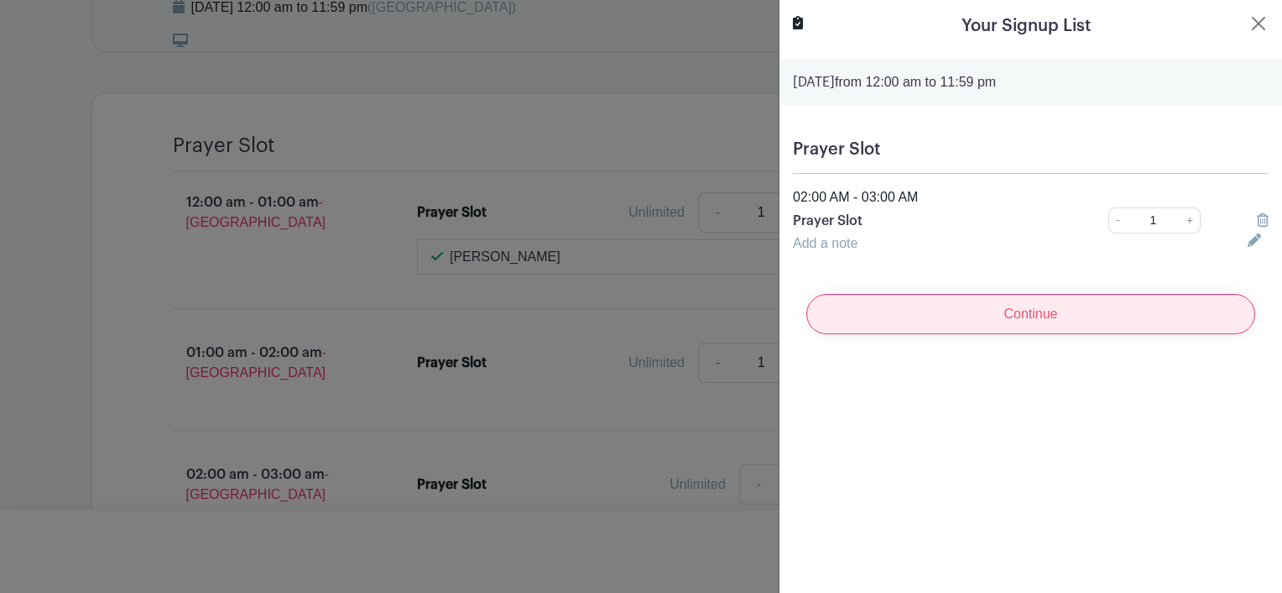
click at [904, 314] on input "Continue" at bounding box center [1031, 314] width 449 height 40
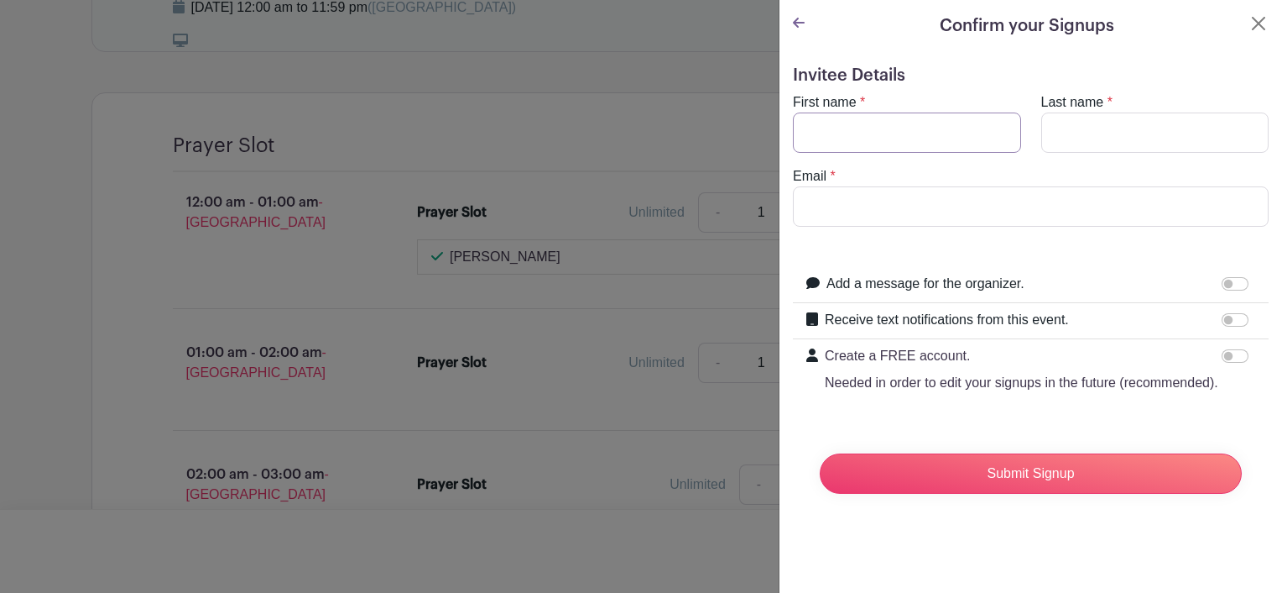
click at [854, 136] on input "First name" at bounding box center [907, 132] width 228 height 40
type input "Lusiana"
type input "Rokosugu"
type input "[EMAIL_ADDRESS][DOMAIN_NAME]"
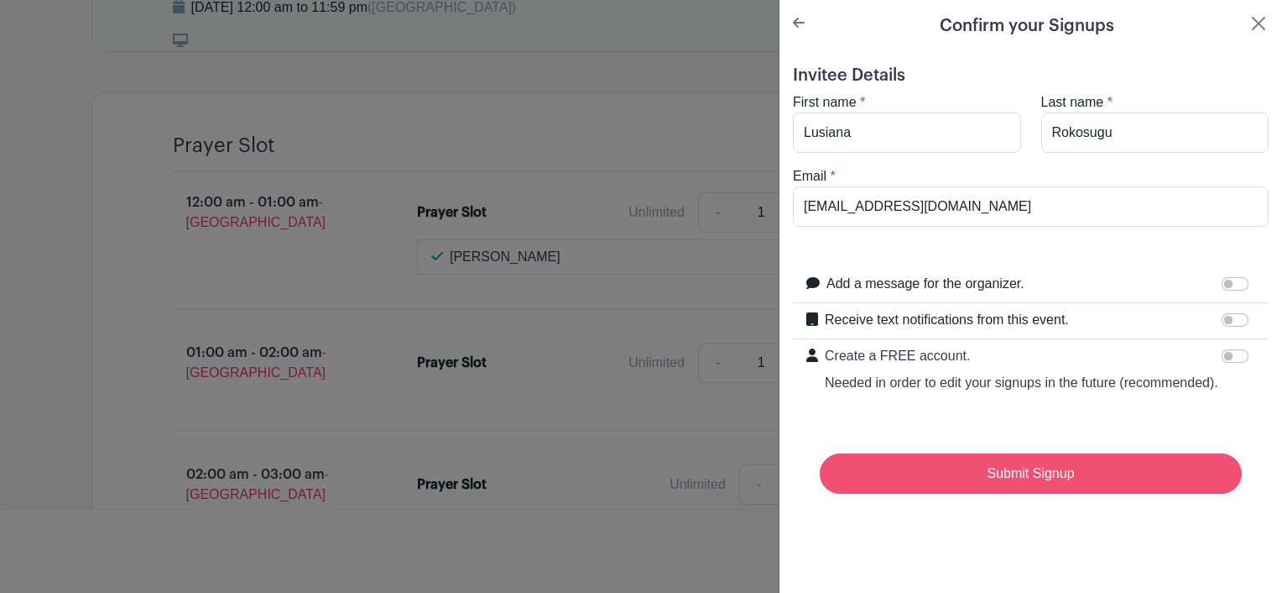
click at [1058, 489] on input "Submit Signup" at bounding box center [1031, 473] width 422 height 40
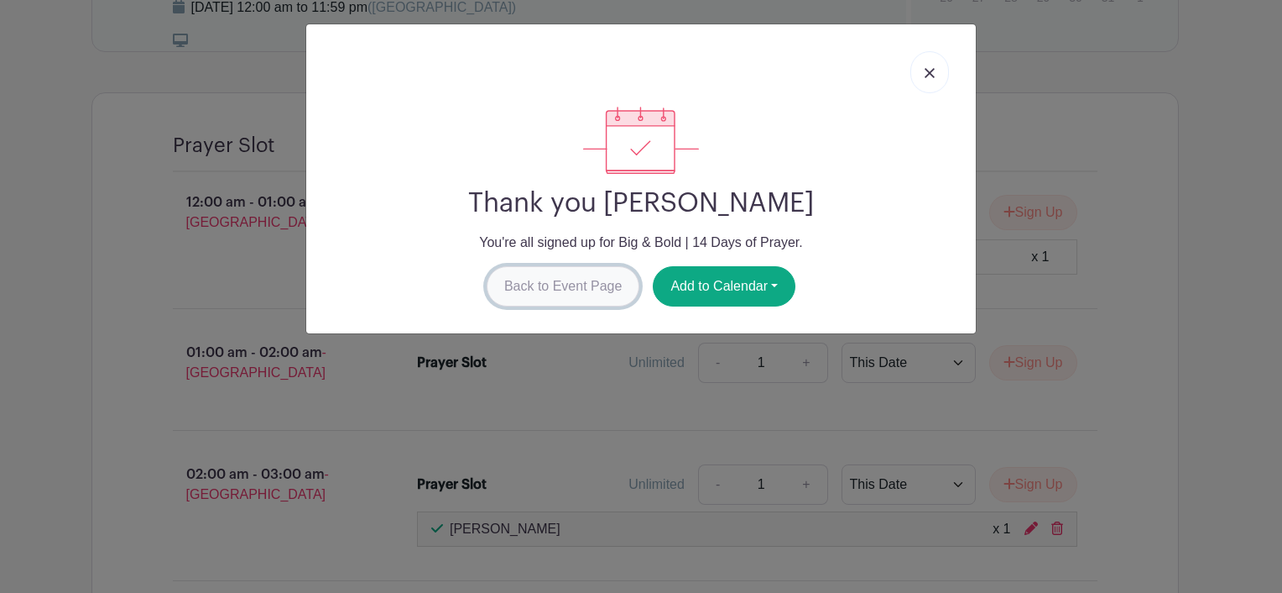
click at [576, 287] on link "Back to Event Page" at bounding box center [564, 286] width 154 height 40
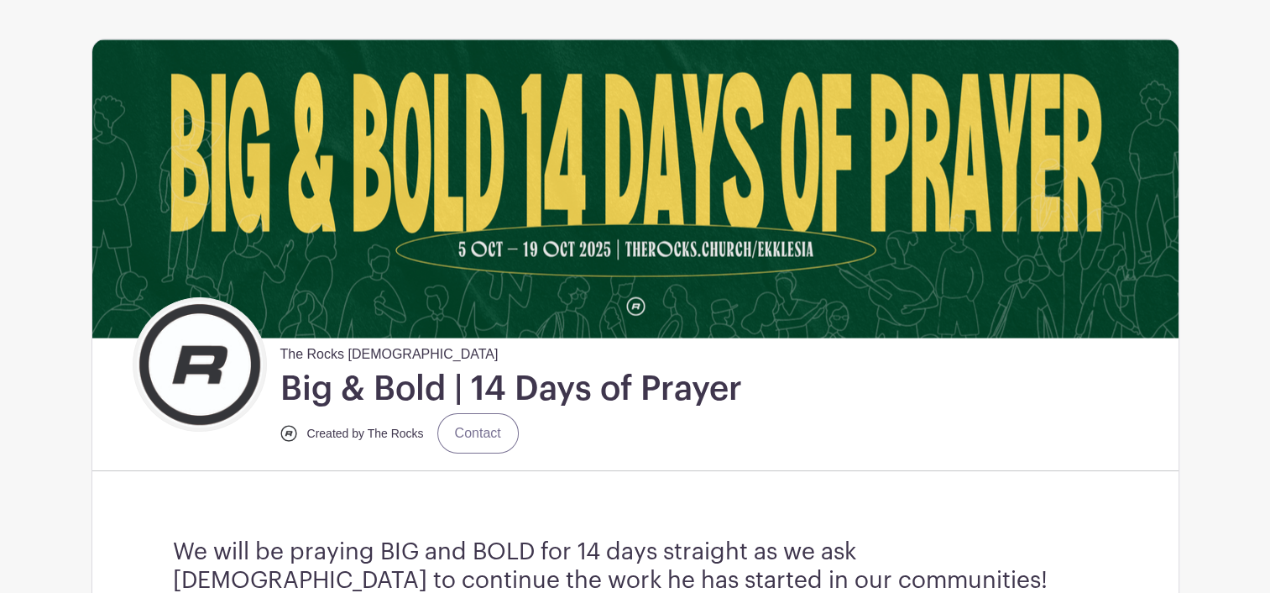
scroll to position [0, 0]
